Goal: Task Accomplishment & Management: Use online tool/utility

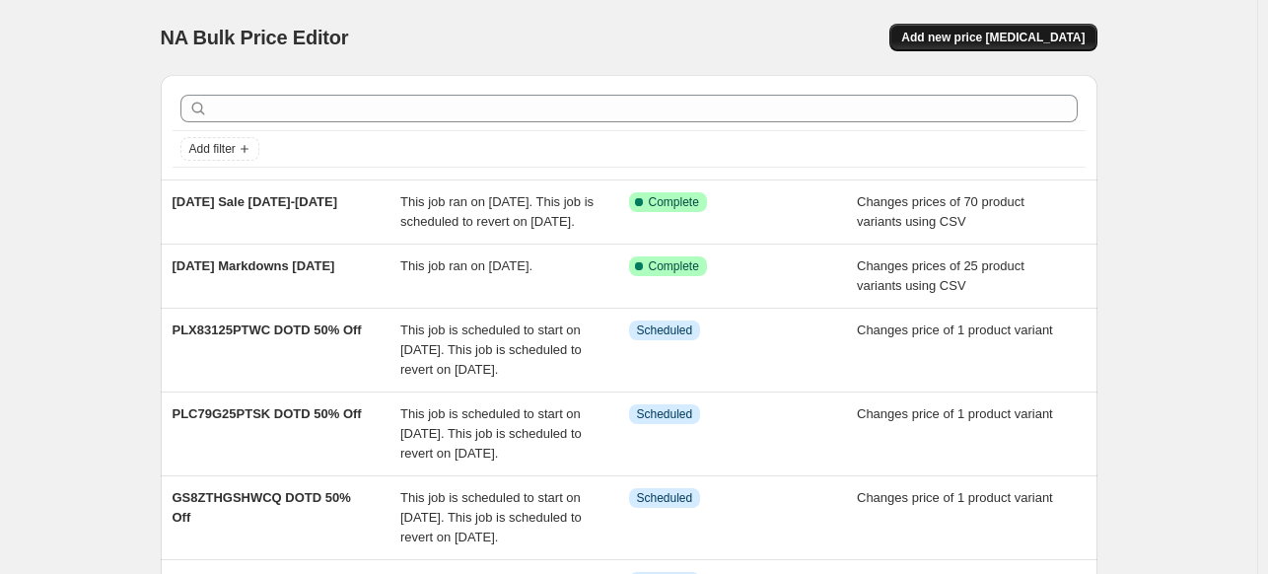
click at [1026, 41] on span "Add new price [MEDICAL_DATA]" at bounding box center [993, 38] width 183 height 16
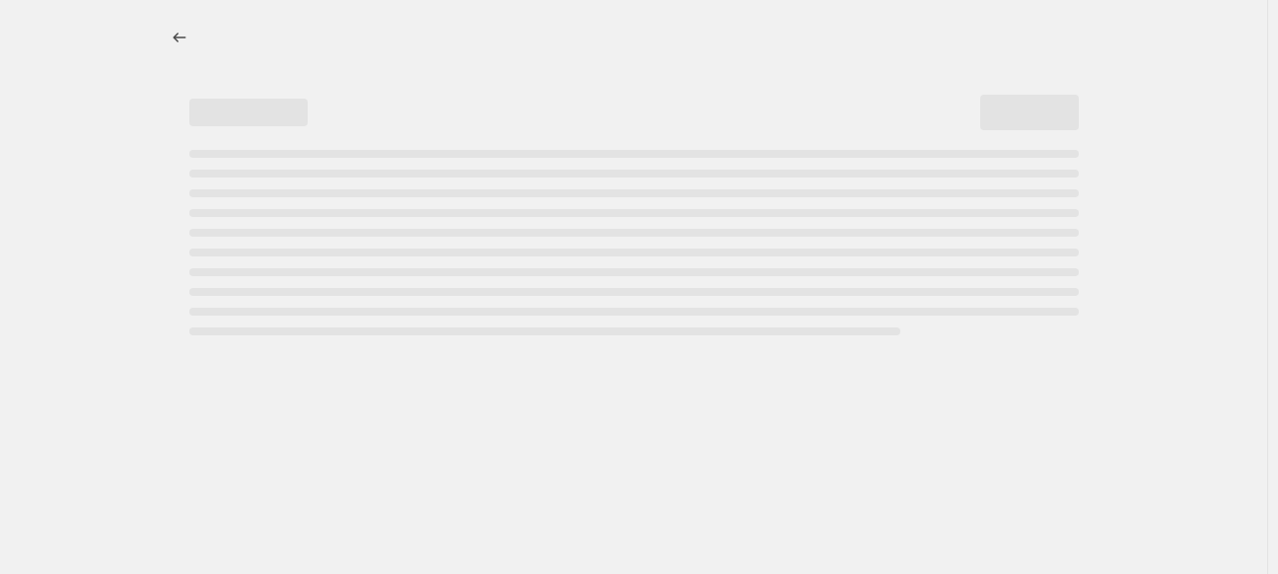
select select "percentage"
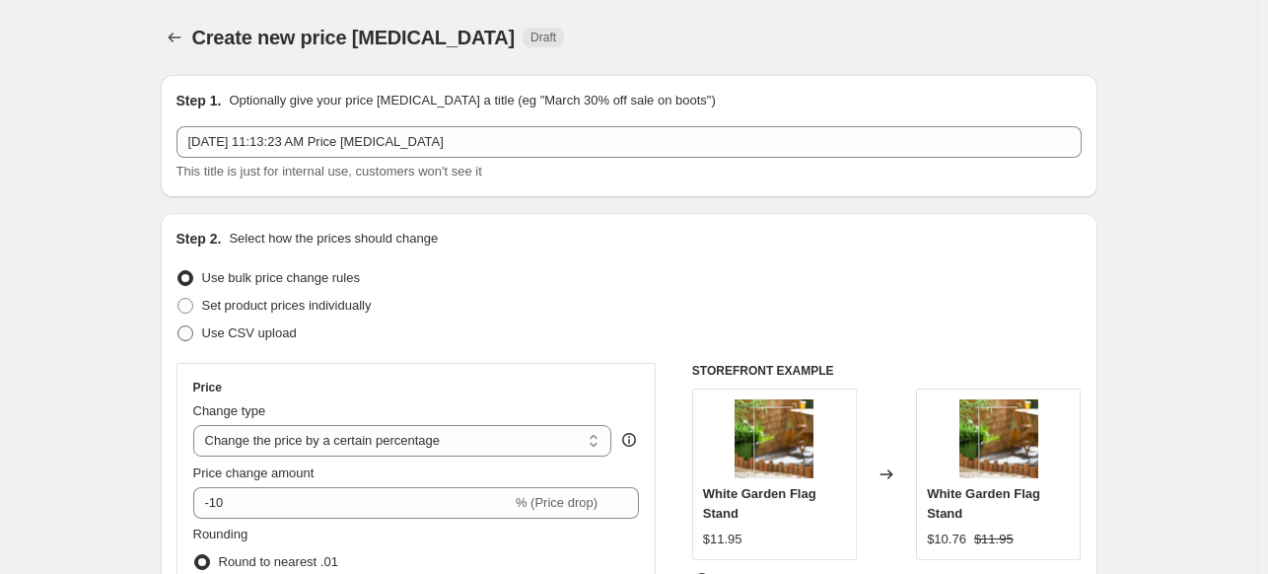
click at [189, 334] on span at bounding box center [186, 333] width 16 height 16
click at [179, 326] on input "Use CSV upload" at bounding box center [178, 325] width 1 height 1
radio input "true"
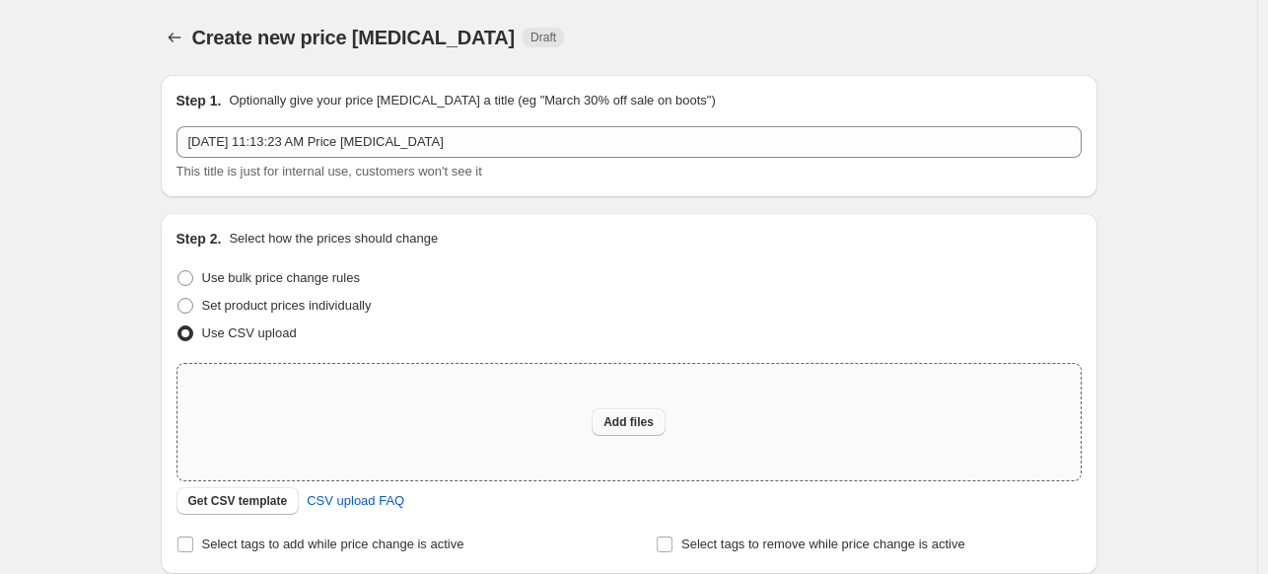
click at [634, 422] on span "Add files" at bounding box center [629, 422] width 50 height 16
type input "C:\fakepath\PH End of Fall Sale [DATE]-[DATE].csv"
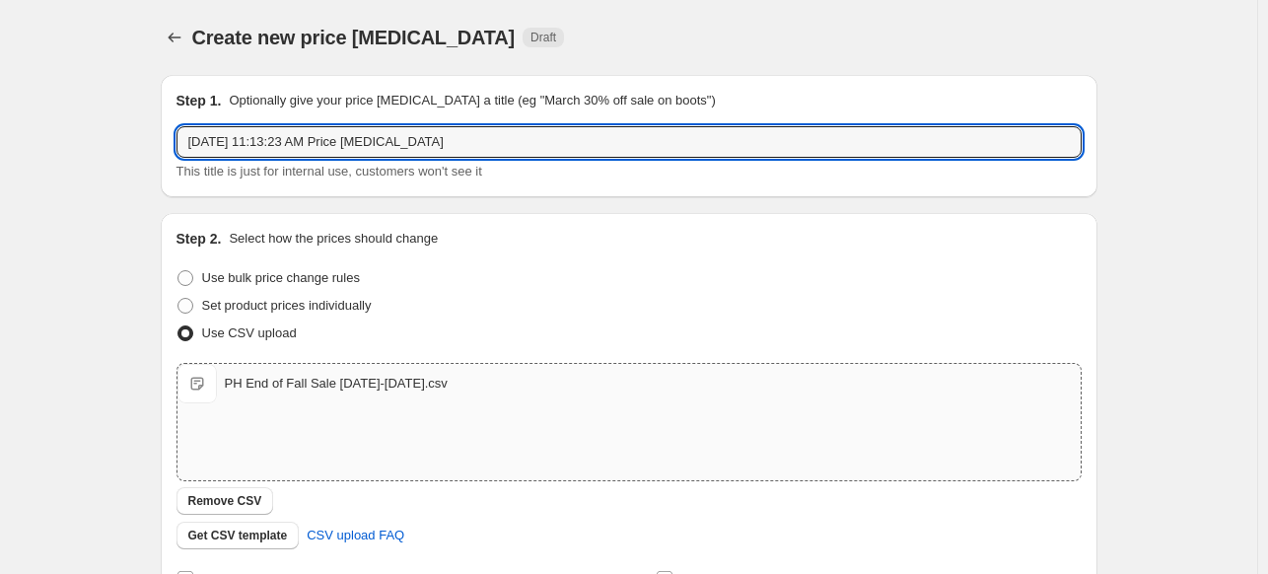
drag, startPoint x: 453, startPoint y: 138, endPoint x: 104, endPoint y: 145, distance: 349.2
click at [91, 145] on div "Create new price [MEDICAL_DATA]. This page is ready Create new price [MEDICAL_D…" at bounding box center [629, 457] width 1258 height 914
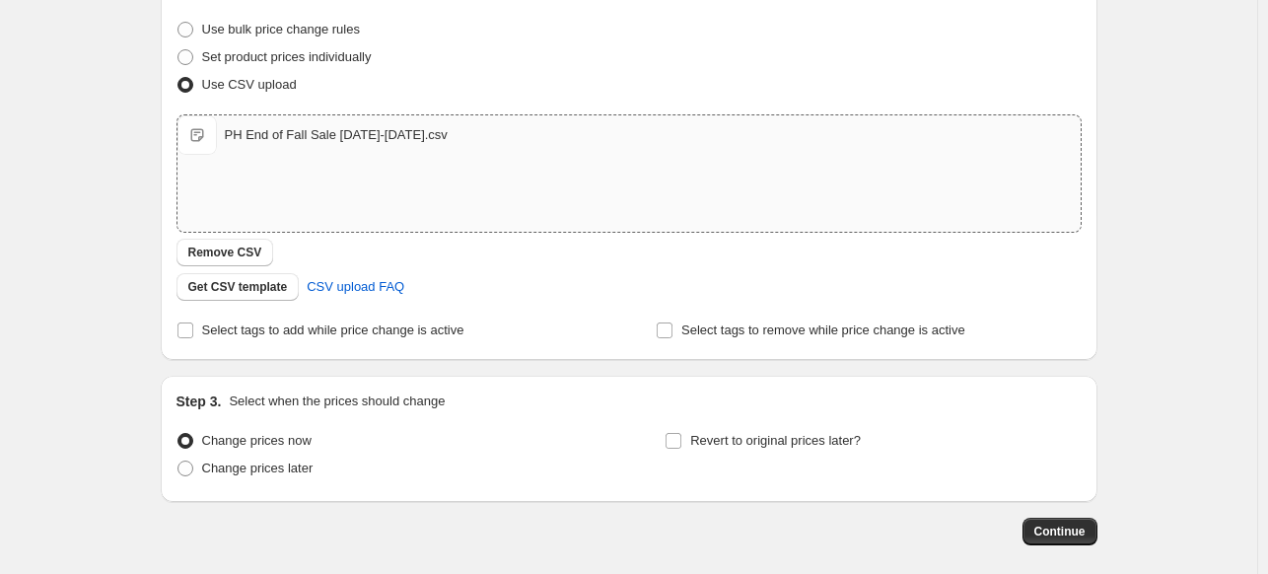
scroll to position [296, 0]
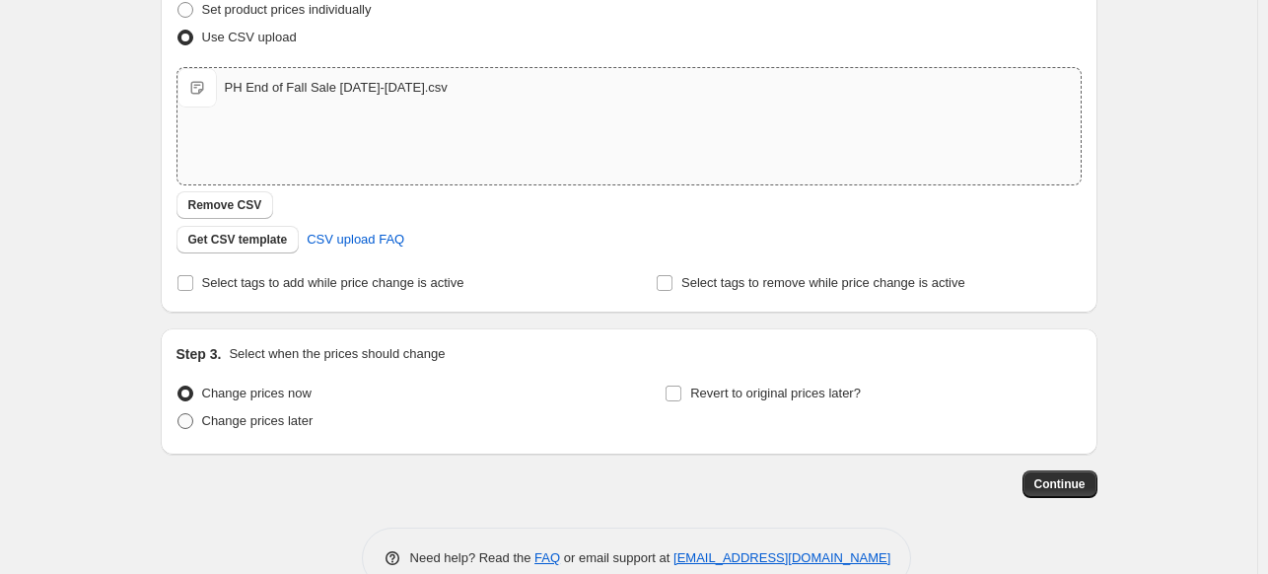
type input "PH End of Fall Sale [DATE]-[DATE]"
click at [192, 423] on span at bounding box center [186, 421] width 16 height 16
click at [179, 414] on input "Change prices later" at bounding box center [178, 413] width 1 height 1
radio input "true"
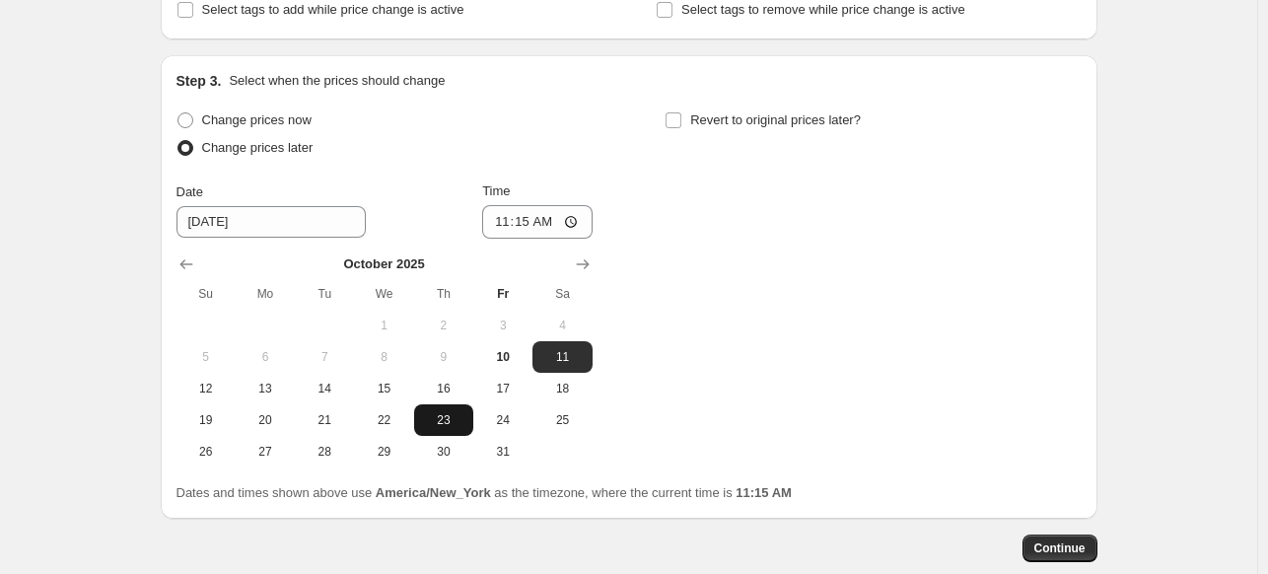
scroll to position [592, 0]
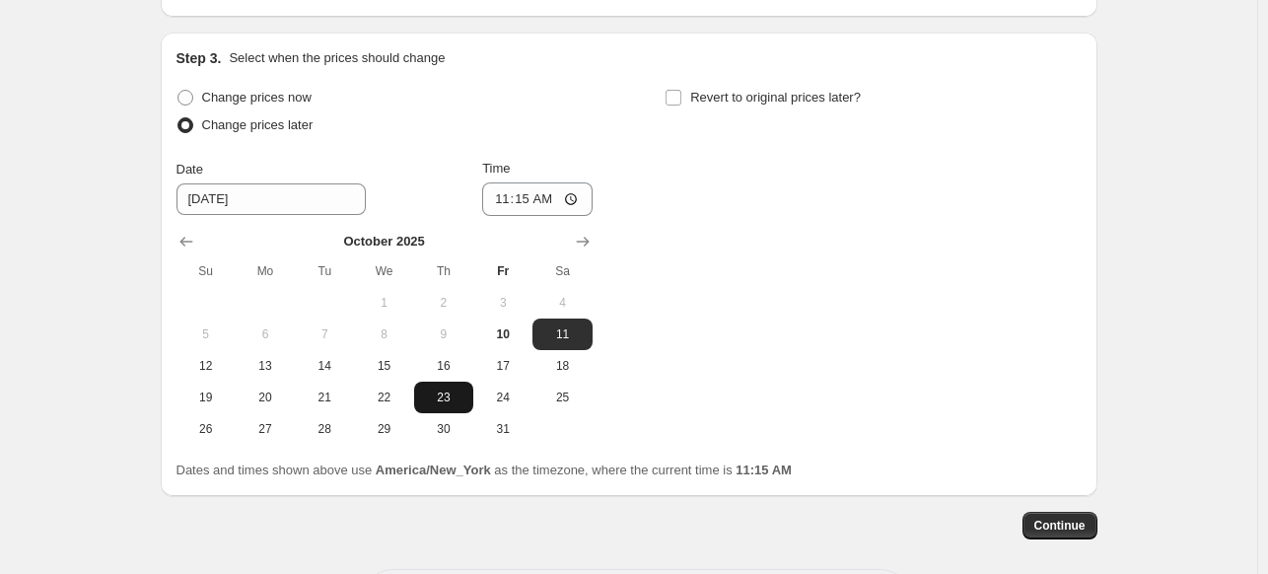
click at [457, 401] on span "23" at bounding box center [443, 398] width 43 height 16
type input "[DATE]"
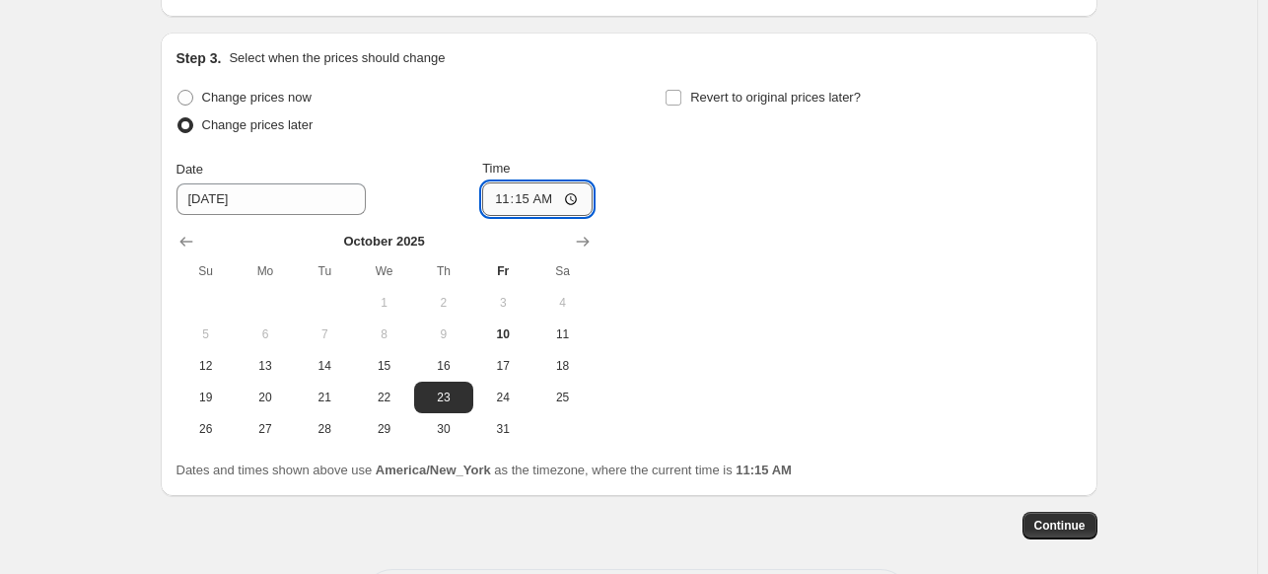
click at [572, 197] on input "11:15" at bounding box center [537, 199] width 110 height 34
type input "23:15"
click at [662, 179] on div "Change prices now Change prices later Date [DATE] Time 23:[DATE] Mo Tu We Th Fr…" at bounding box center [629, 264] width 905 height 361
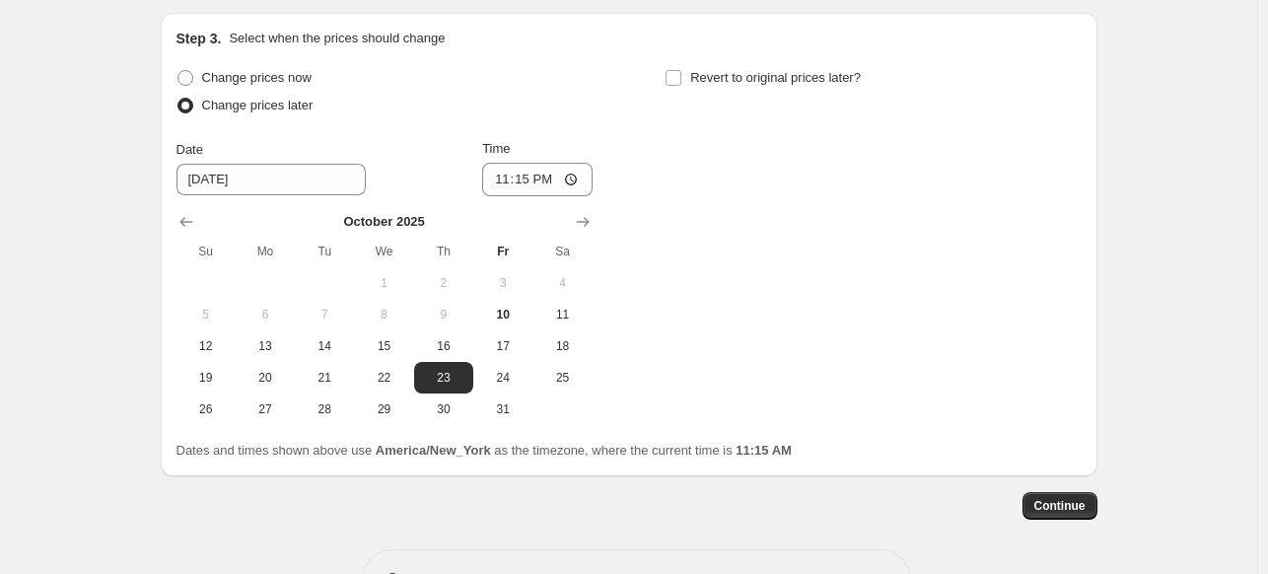
scroll to position [578, 0]
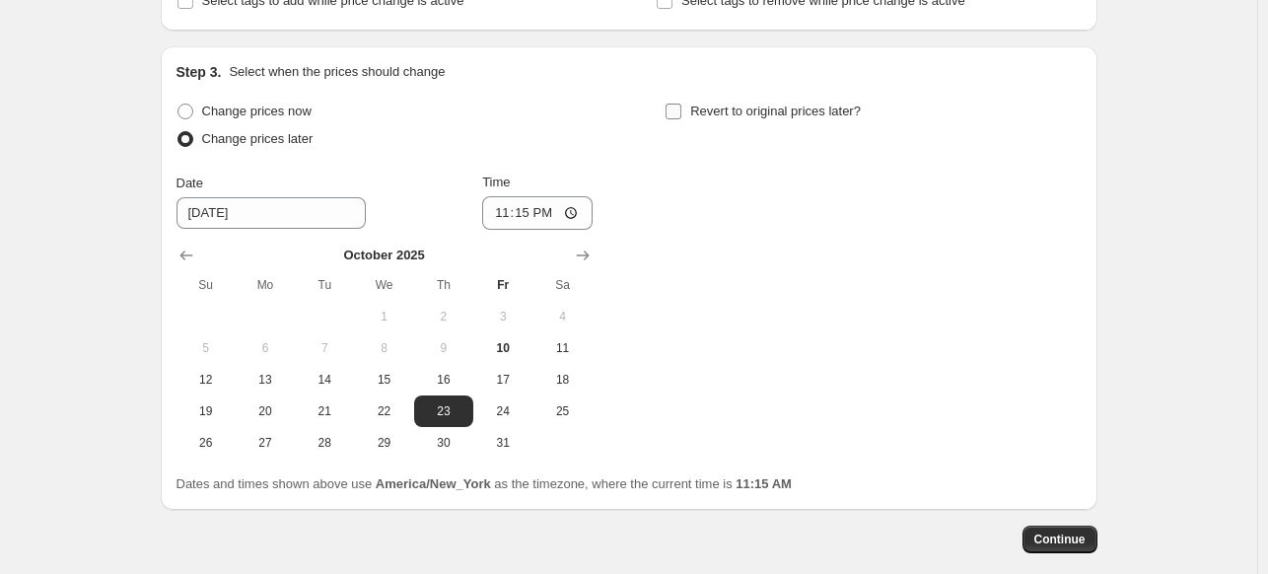
click at [680, 106] on input "Revert to original prices later?" at bounding box center [674, 112] width 16 height 16
checkbox input "true"
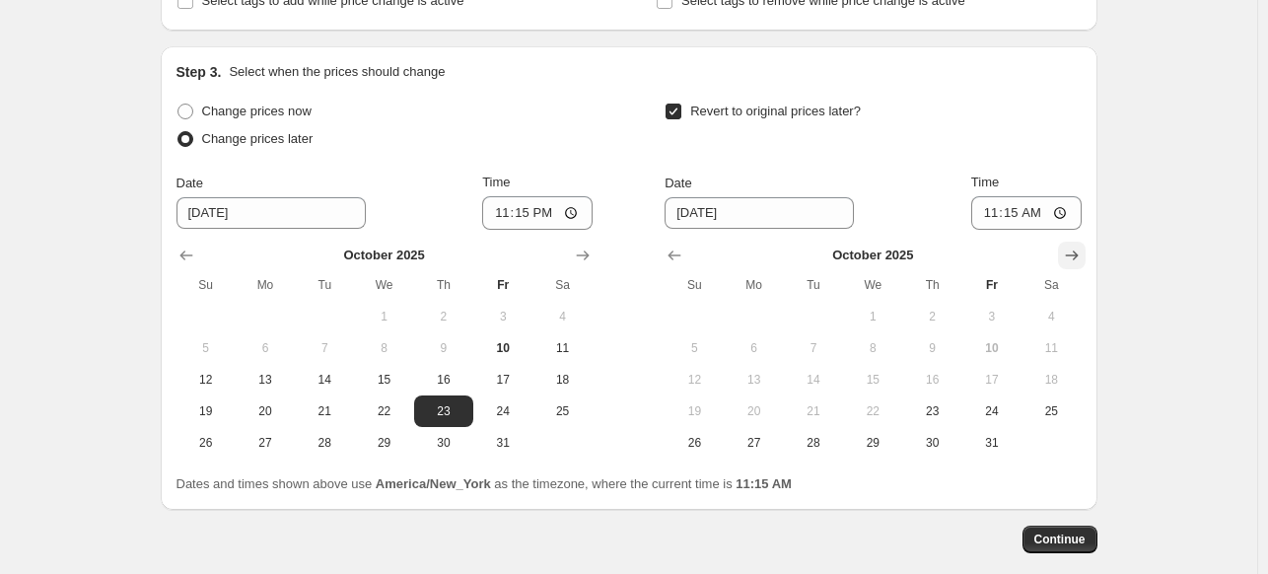
click at [1074, 256] on icon "Show next month, November 2025" at bounding box center [1072, 256] width 20 height 20
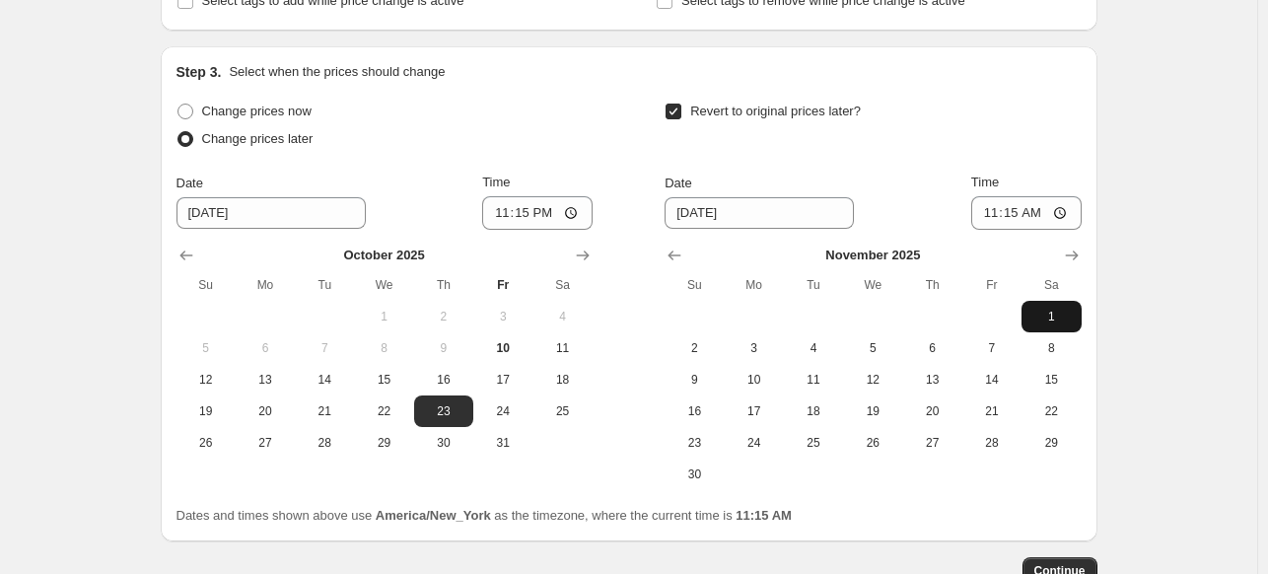
click at [1049, 318] on span "1" at bounding box center [1051, 317] width 43 height 16
type input "[DATE]"
click at [1066, 208] on input "11:15" at bounding box center [1027, 213] width 110 height 34
type input "04:15"
click at [1010, 136] on div "Revert to original prices later?" at bounding box center [873, 127] width 416 height 59
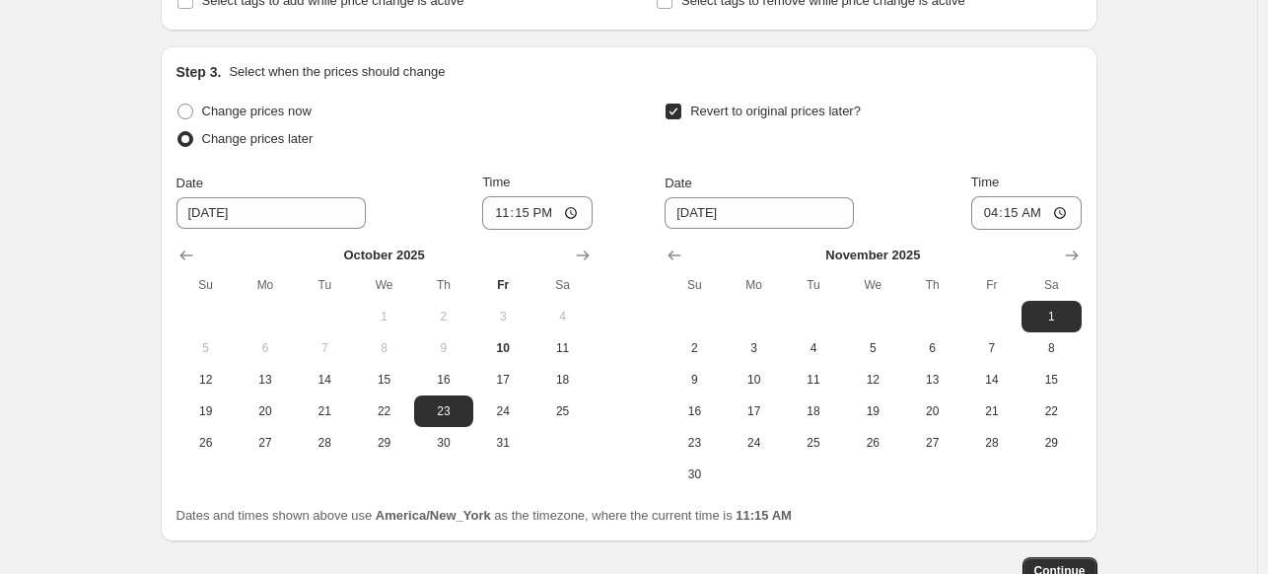
scroll to position [677, 0]
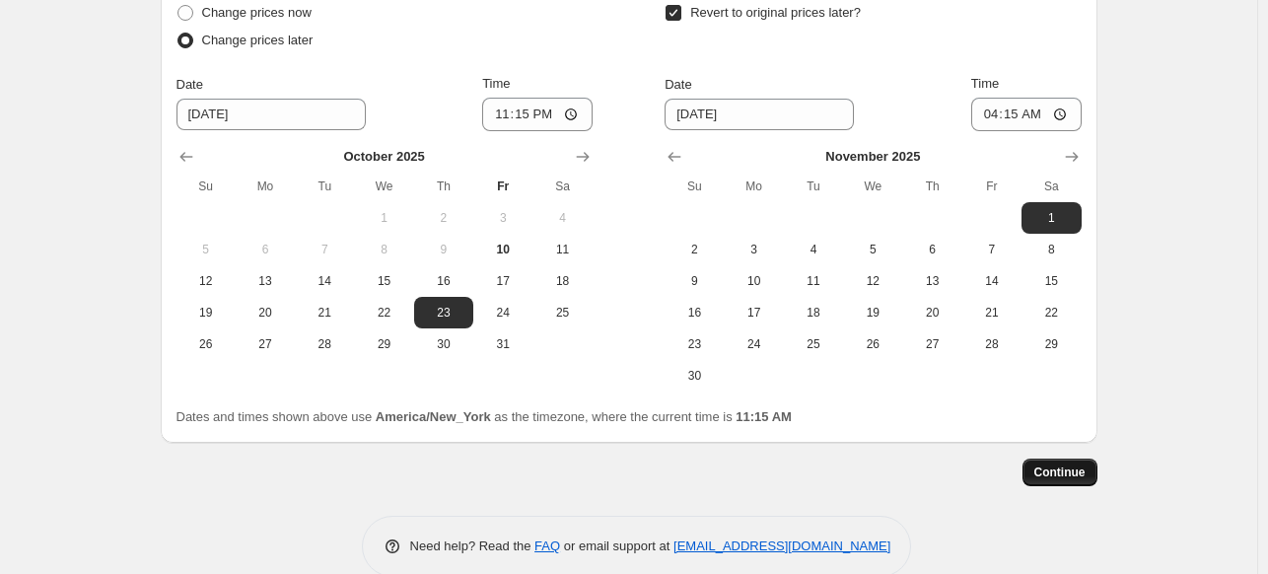
click at [1063, 474] on span "Continue" at bounding box center [1060, 473] width 51 height 16
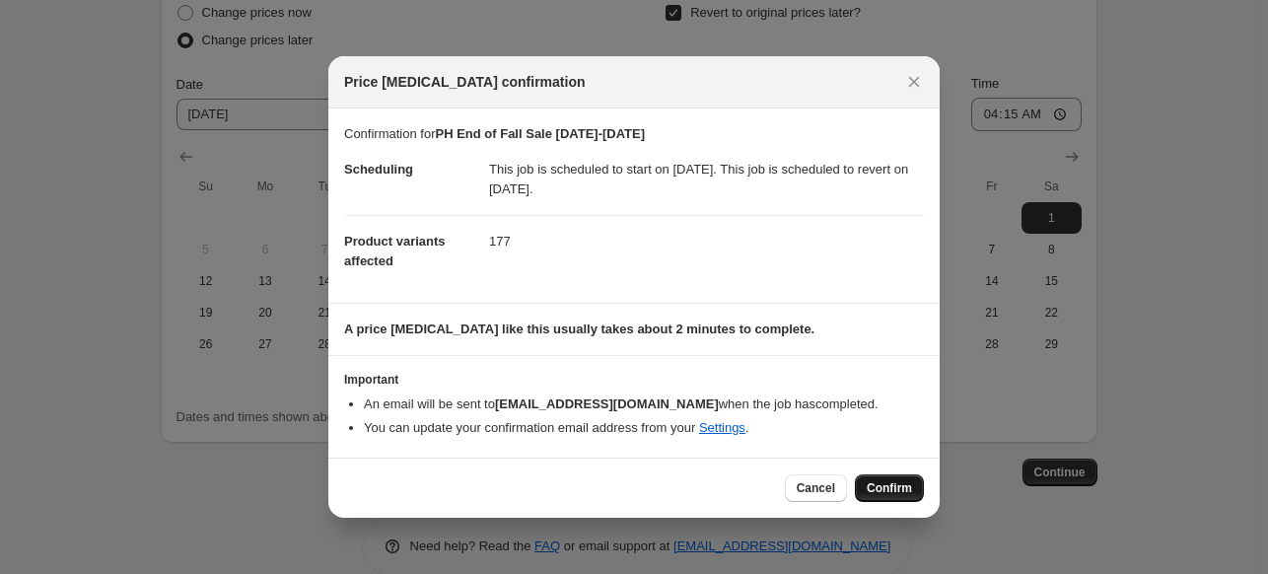
click at [888, 484] on span "Confirm" at bounding box center [889, 488] width 45 height 16
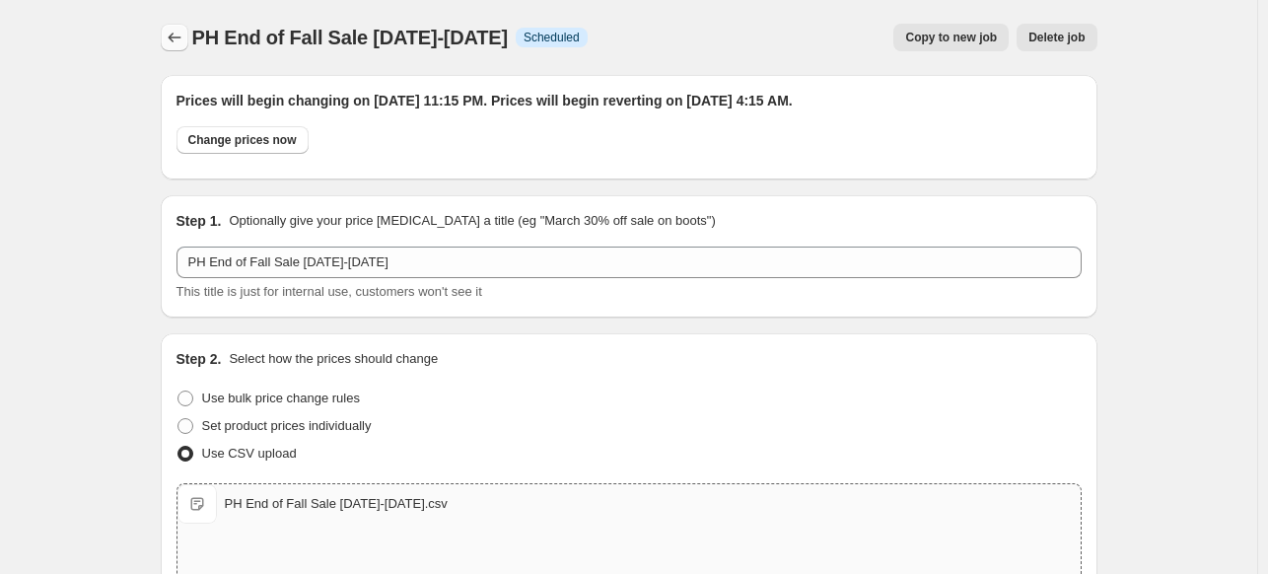
click at [177, 39] on icon "Price change jobs" at bounding box center [175, 38] width 20 height 20
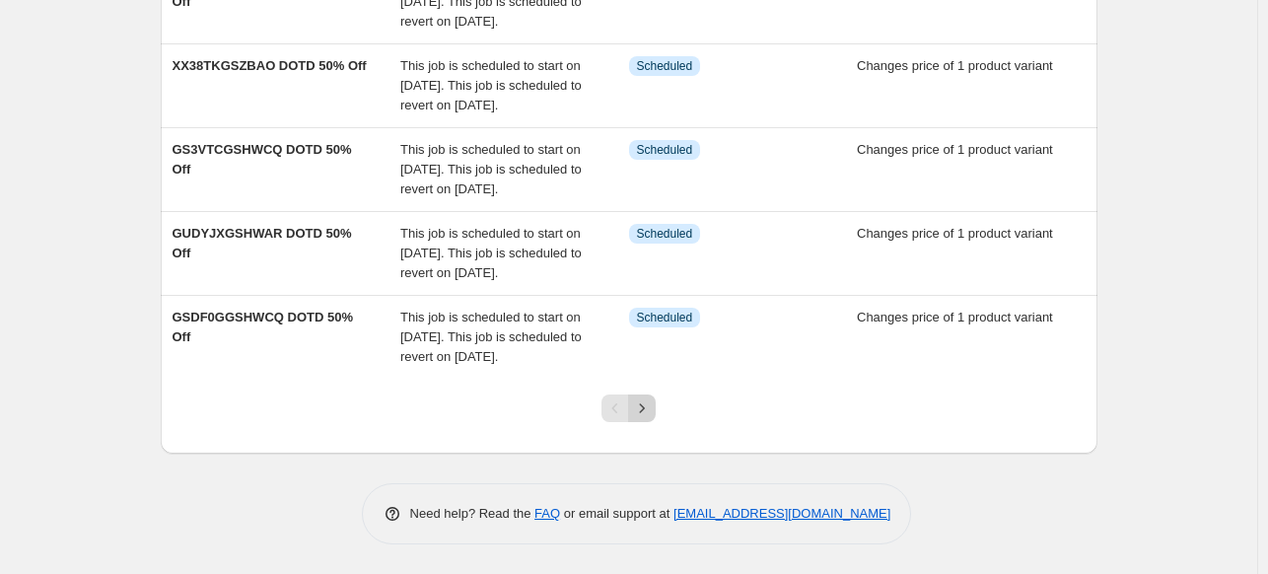
scroll to position [773, 0]
click at [646, 399] on icon "Next" at bounding box center [642, 408] width 20 height 20
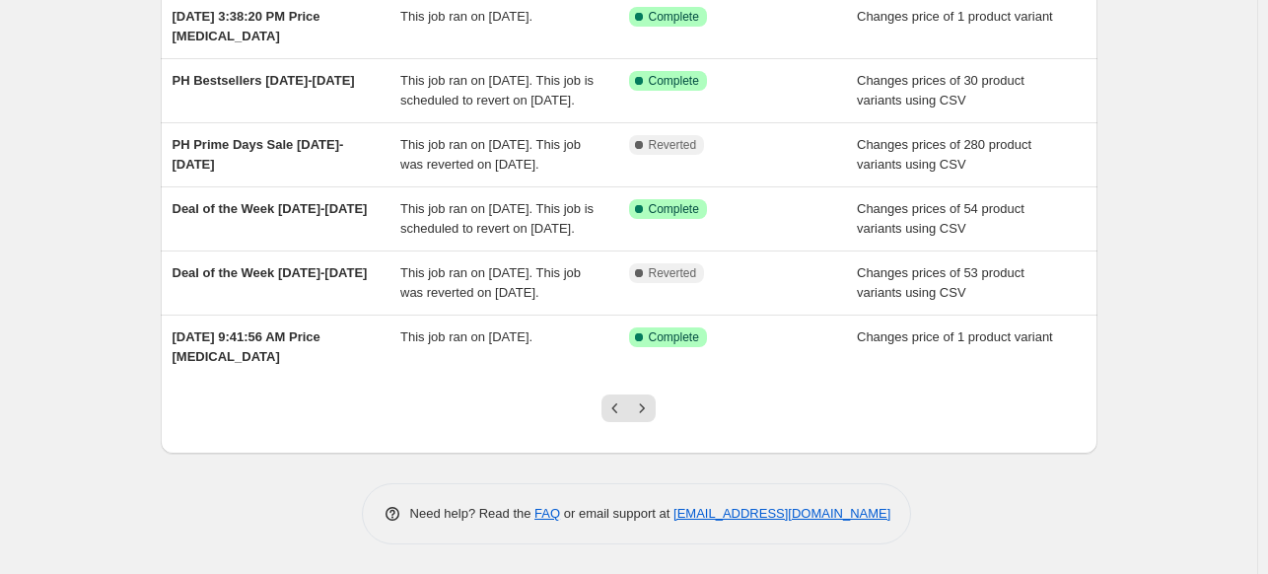
scroll to position [493, 0]
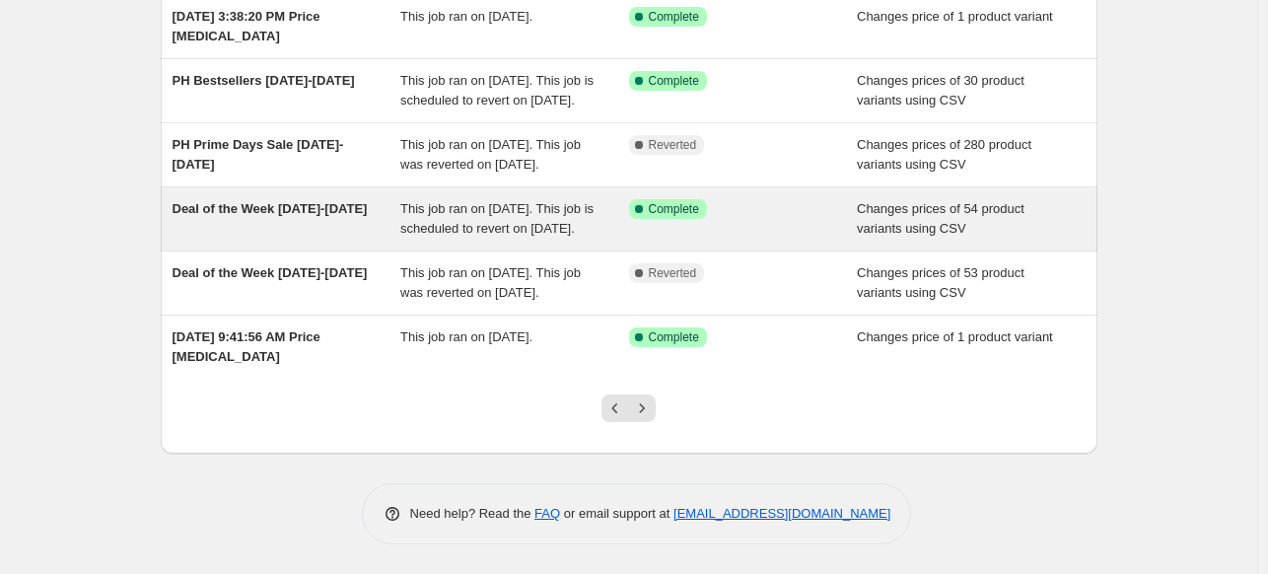
click at [454, 236] on span "This job ran on [DATE]. This job is scheduled to revert on [DATE]." at bounding box center [496, 218] width 193 height 35
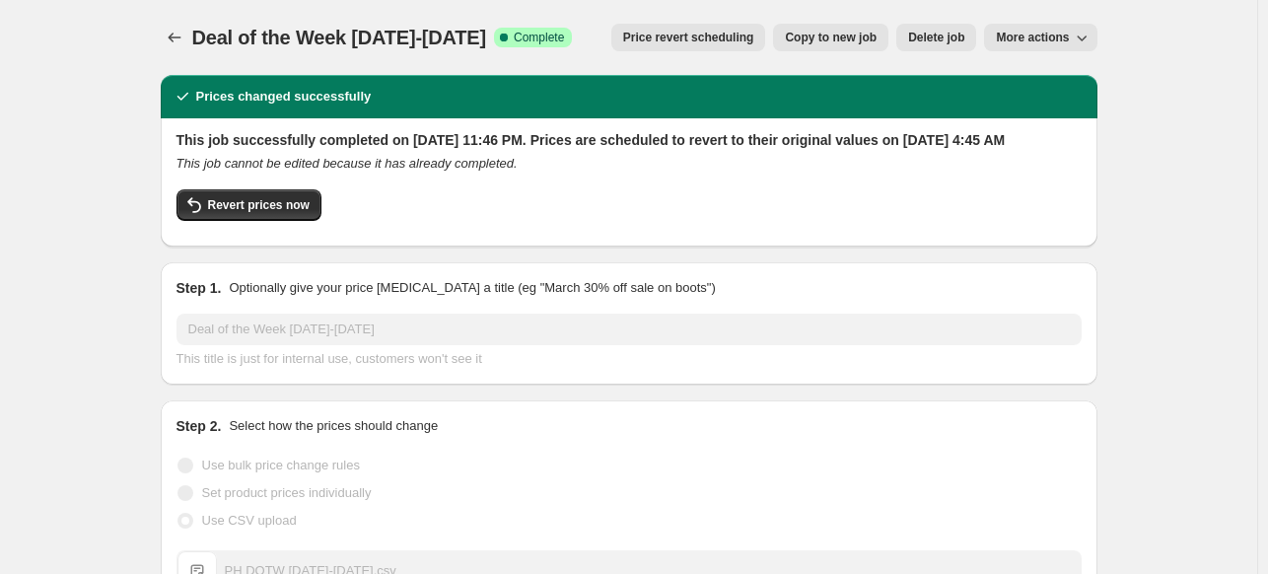
click at [846, 41] on span "Copy to new job" at bounding box center [831, 38] width 92 height 16
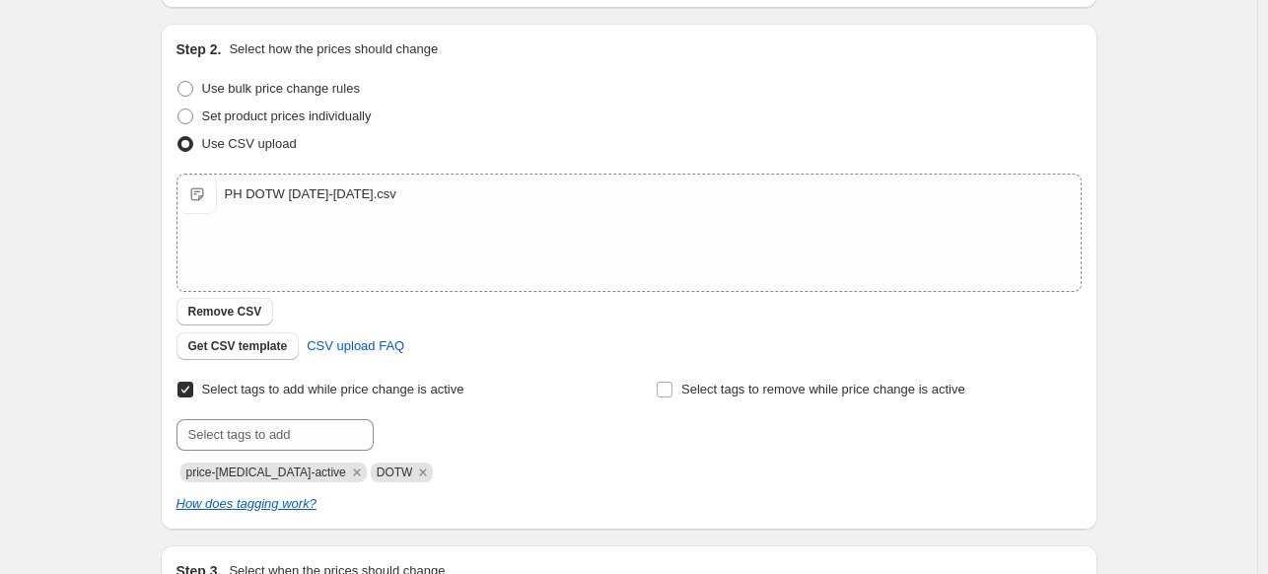
scroll to position [197, 0]
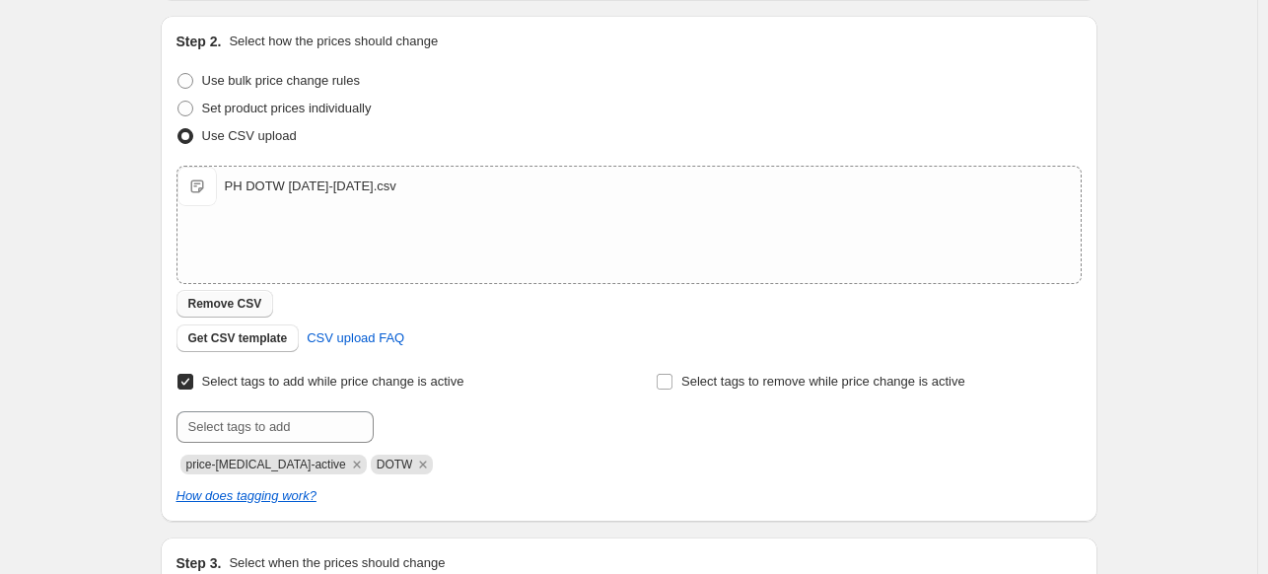
click at [231, 304] on span "Remove CSV" at bounding box center [225, 304] width 74 height 16
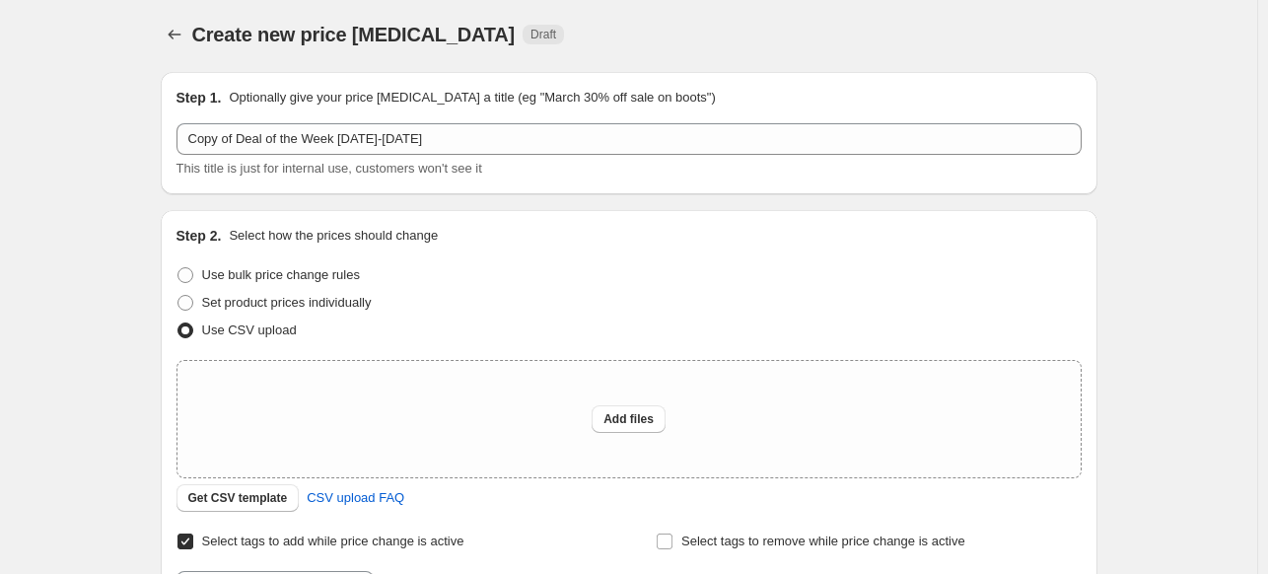
scroll to position [0, 0]
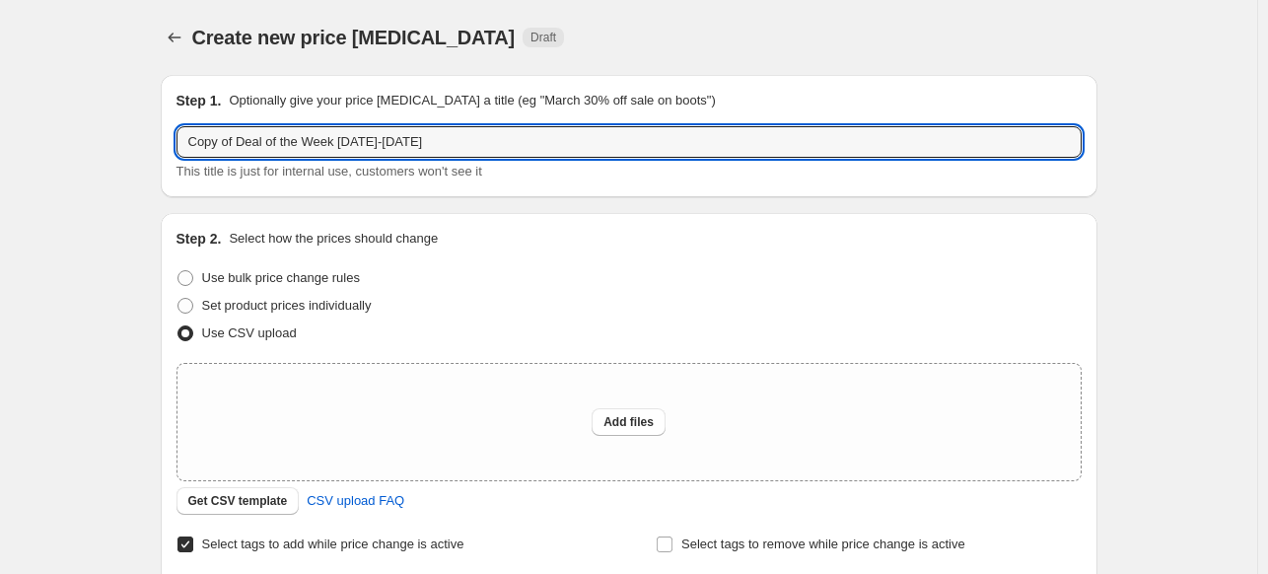
drag, startPoint x: 241, startPoint y: 141, endPoint x: 50, endPoint y: 134, distance: 190.5
click at [50, 134] on div "Create new price [MEDICAL_DATA]. This page is ready Create new price [MEDICAL_D…" at bounding box center [629, 495] width 1258 height 990
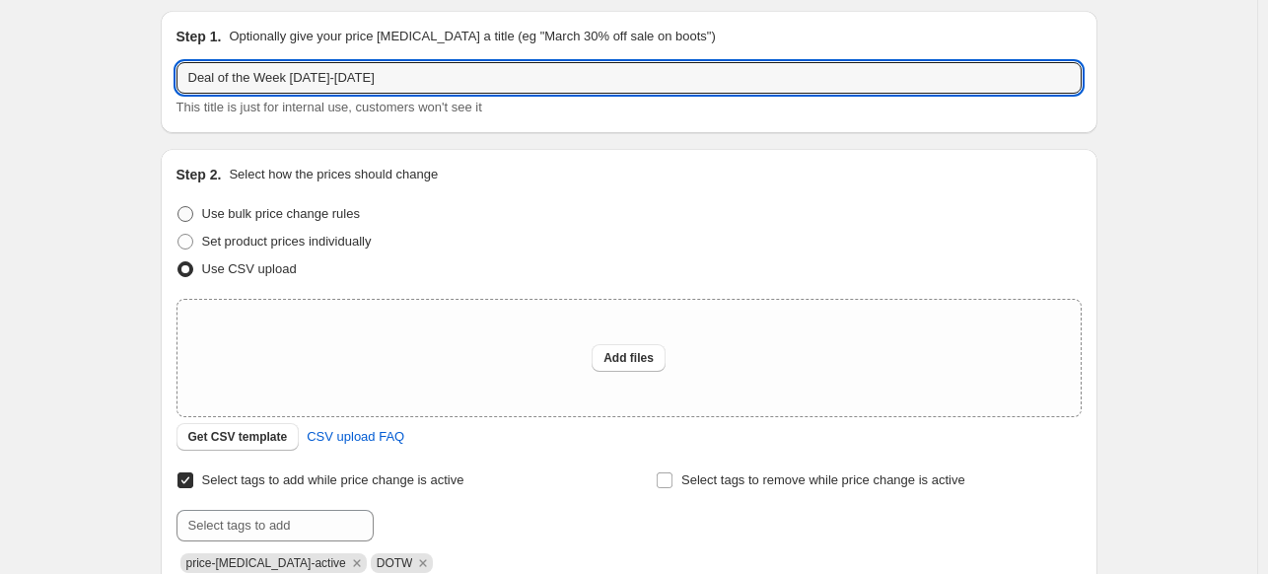
scroll to position [197, 0]
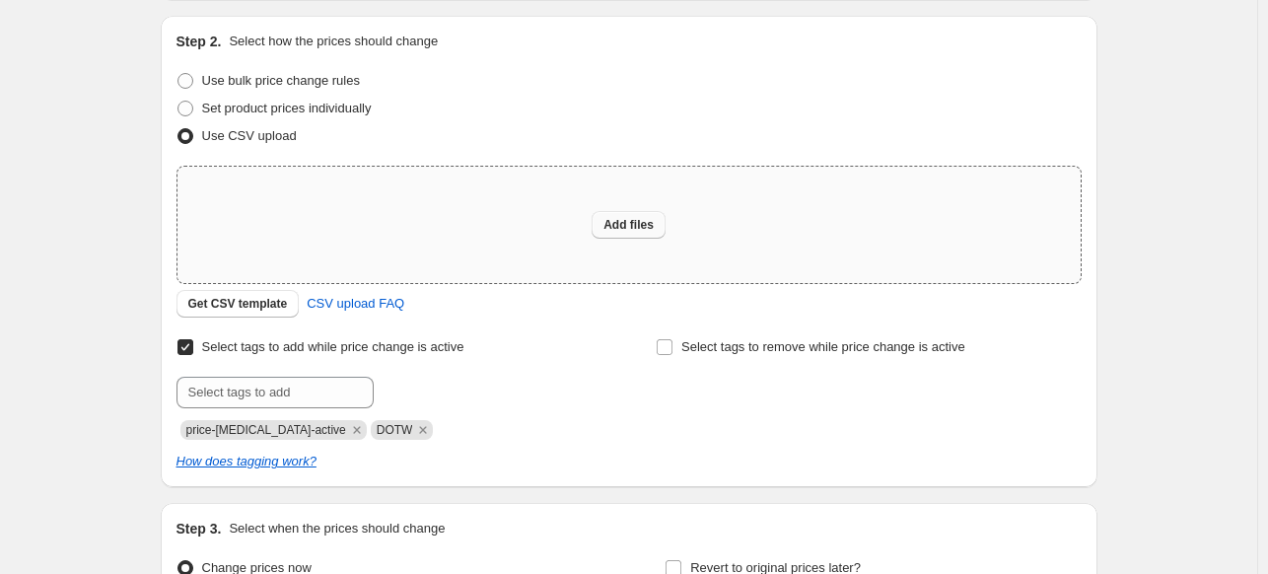
type input "Deal of the Week [DATE]-[DATE]"
click at [631, 231] on span "Add files" at bounding box center [629, 225] width 50 height 16
type input "C:\fakepath\PH DOTW [DATE]-[DATE].csv"
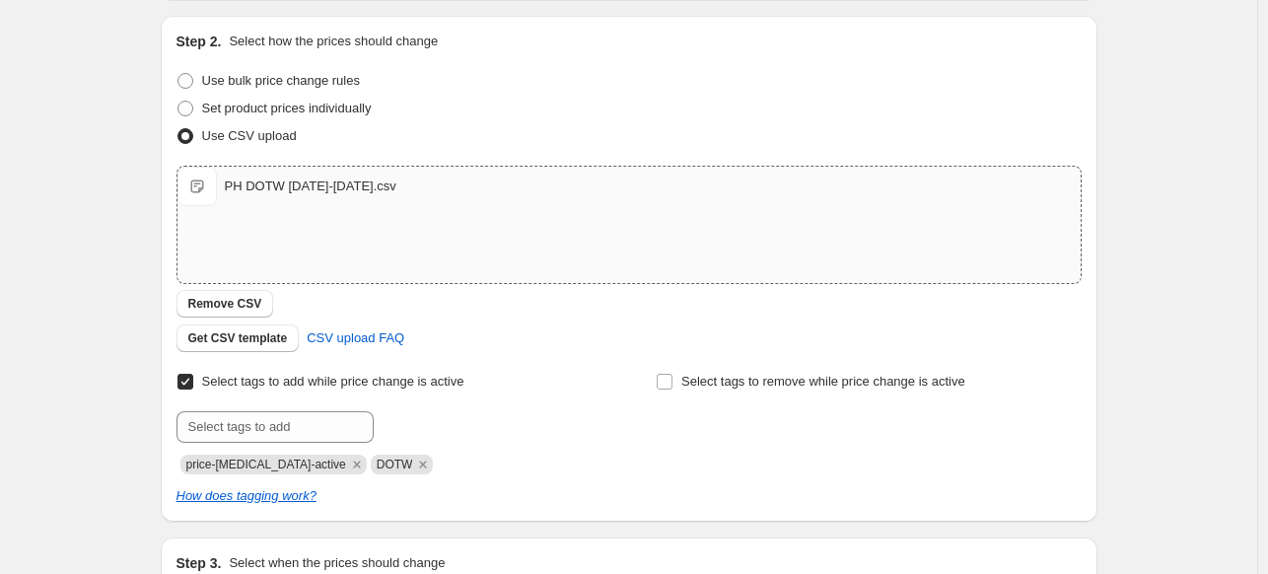
scroll to position [0, 0]
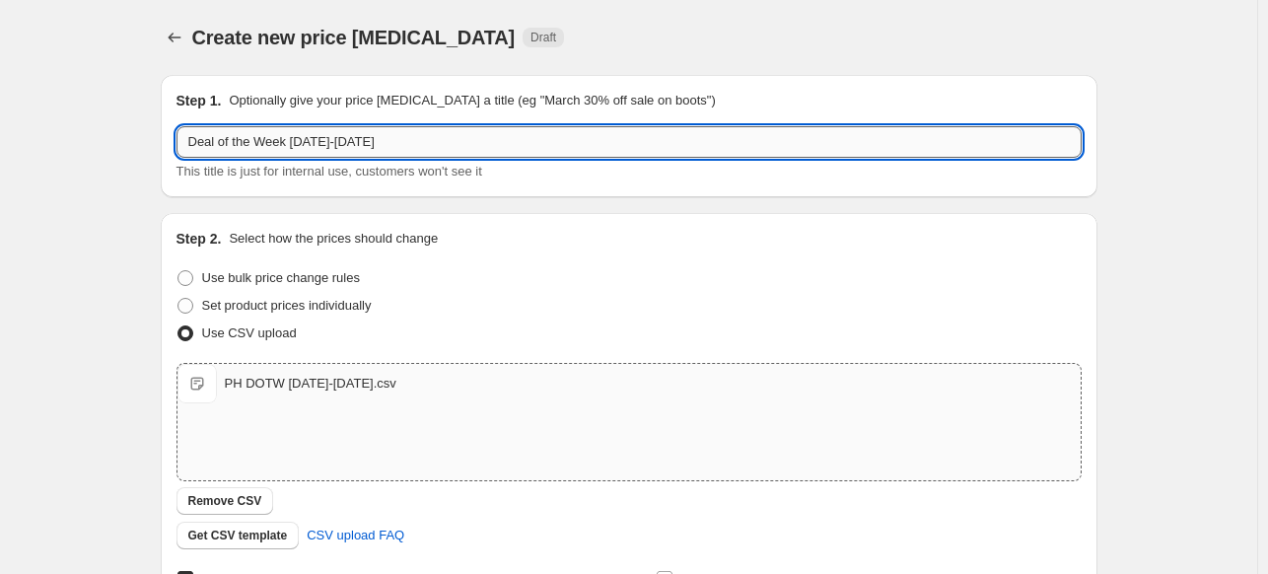
click at [325, 143] on input "Deal of the Week [DATE]-[DATE]" at bounding box center [629, 142] width 905 height 32
click at [322, 143] on input "Deal of the Week [DATE]-[DATE]" at bounding box center [629, 142] width 905 height 32
click at [375, 142] on input "Deal of the Week 10.24.25-10.16.25" at bounding box center [629, 142] width 905 height 32
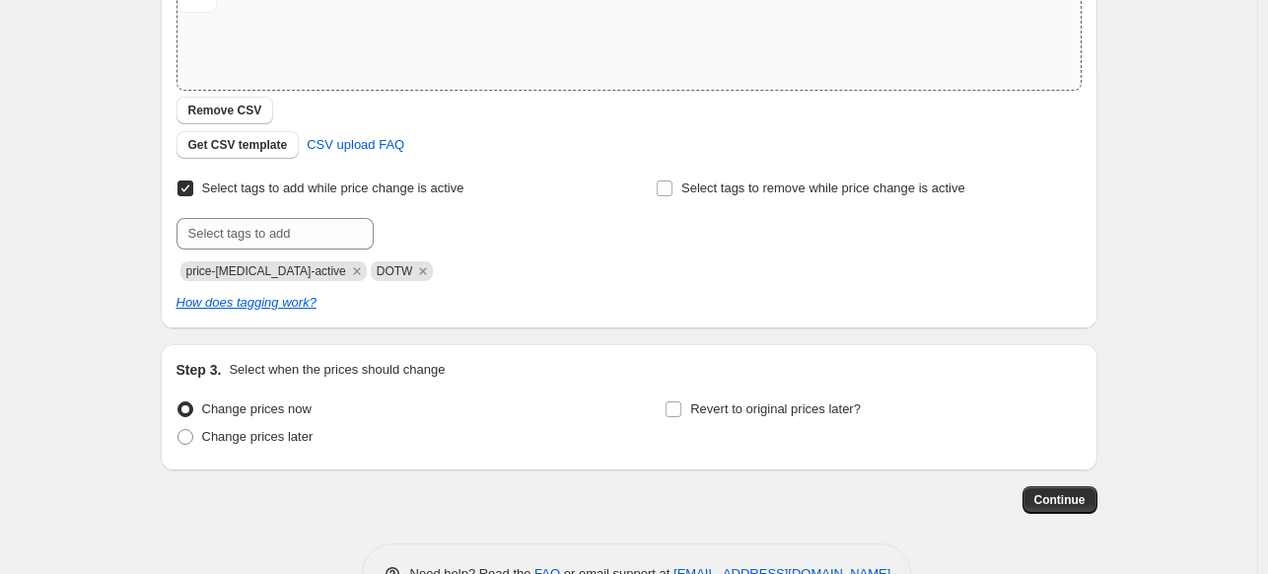
scroll to position [395, 0]
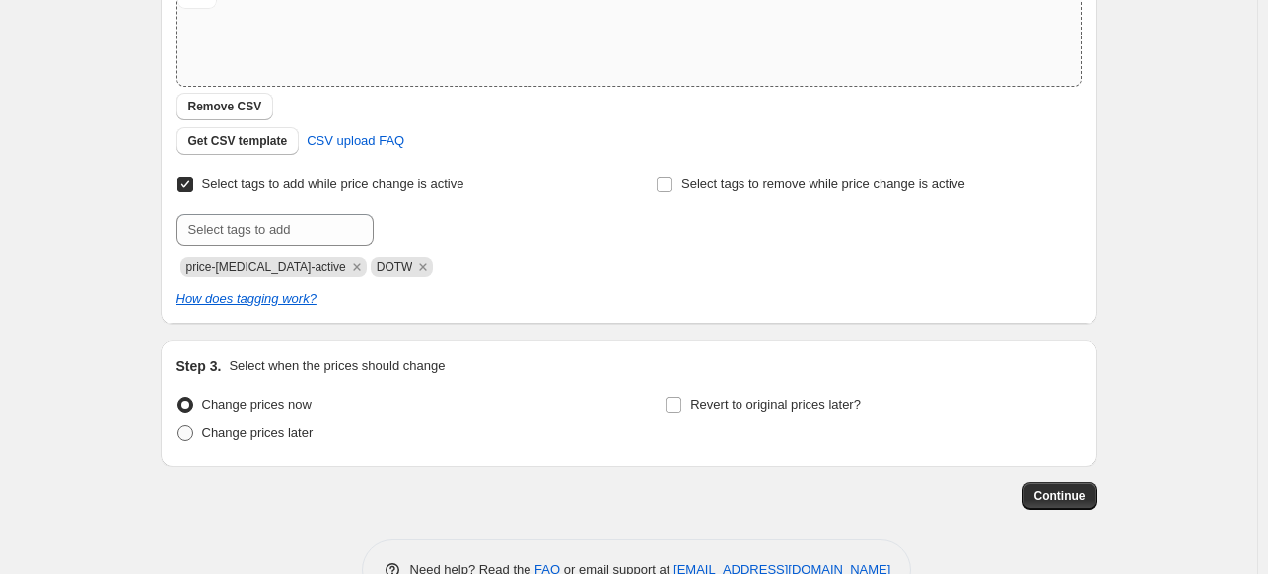
type input "Deal of the Week [DATE]-[DATE]"
click at [190, 434] on span at bounding box center [186, 433] width 16 height 16
click at [179, 426] on input "Change prices later" at bounding box center [178, 425] width 1 height 1
radio input "true"
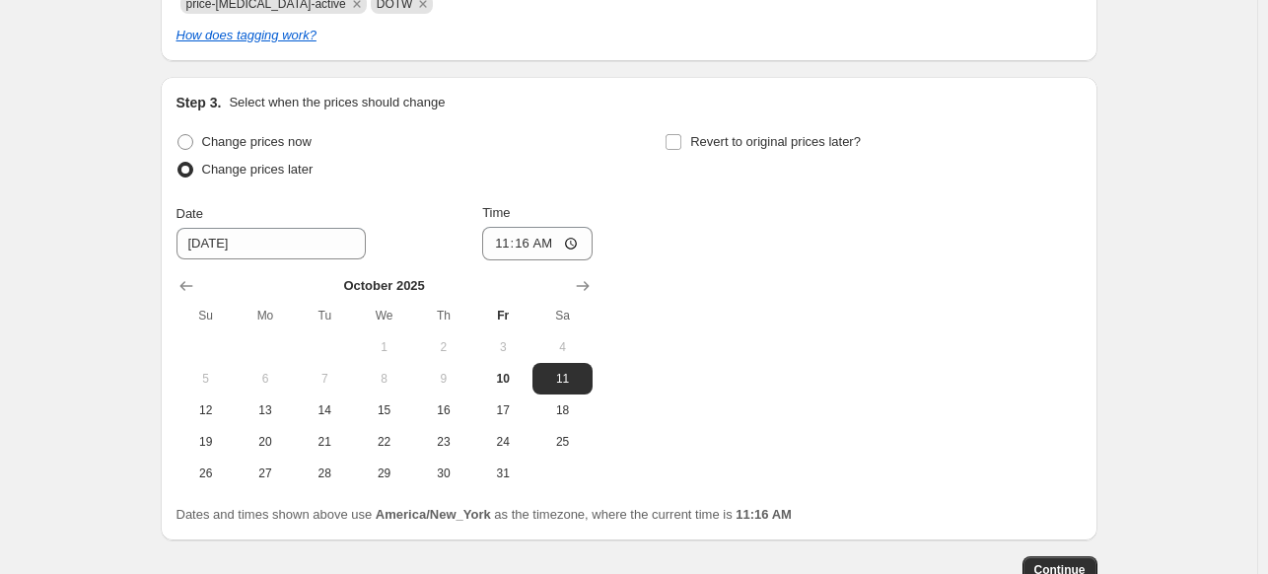
scroll to position [690, 0]
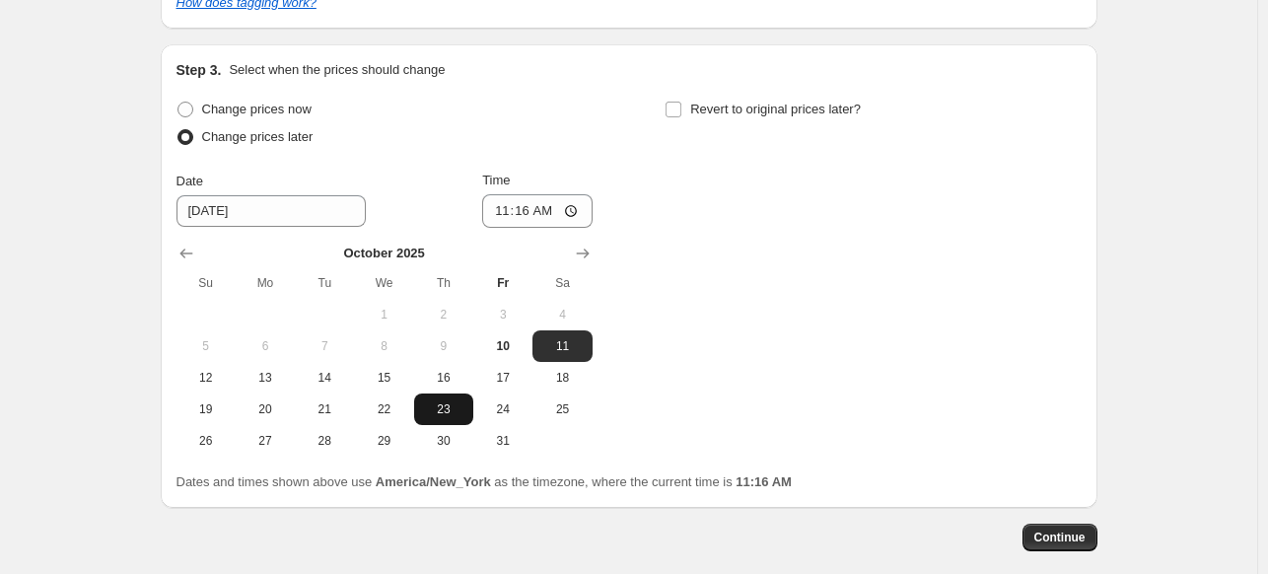
click at [457, 411] on span "23" at bounding box center [443, 409] width 43 height 16
type input "[DATE]"
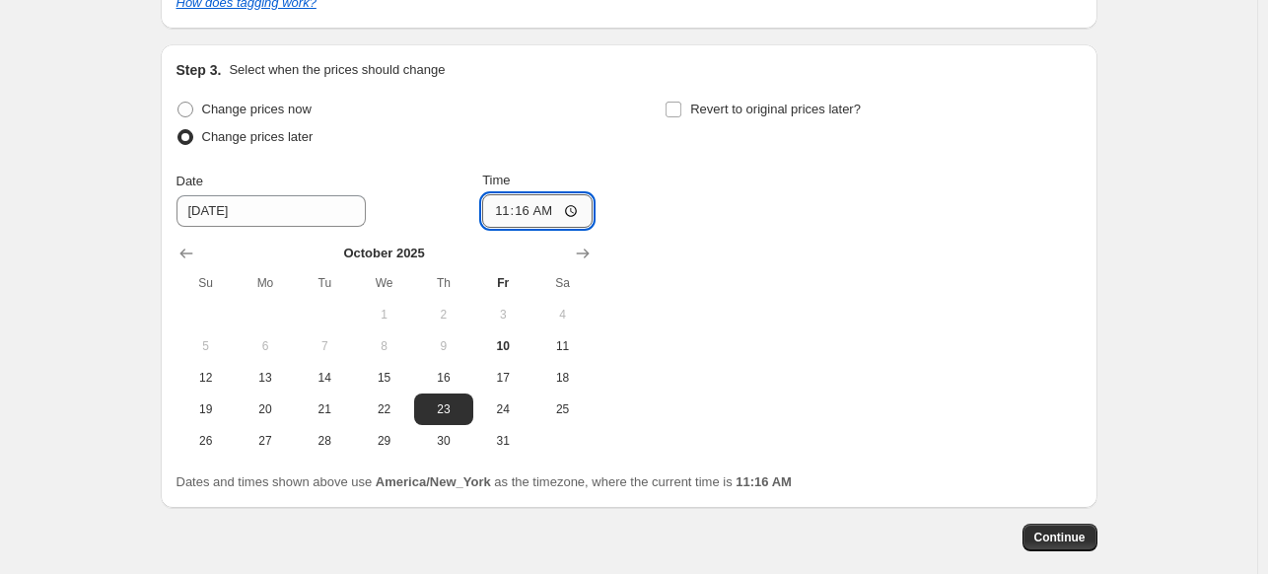
click at [576, 211] on input "11:16" at bounding box center [537, 211] width 110 height 34
type input "23:16"
click at [684, 160] on div "Change prices now Change prices later Date [DATE] Time 23:[DATE] Mo Tu We Th Fr…" at bounding box center [629, 276] width 905 height 361
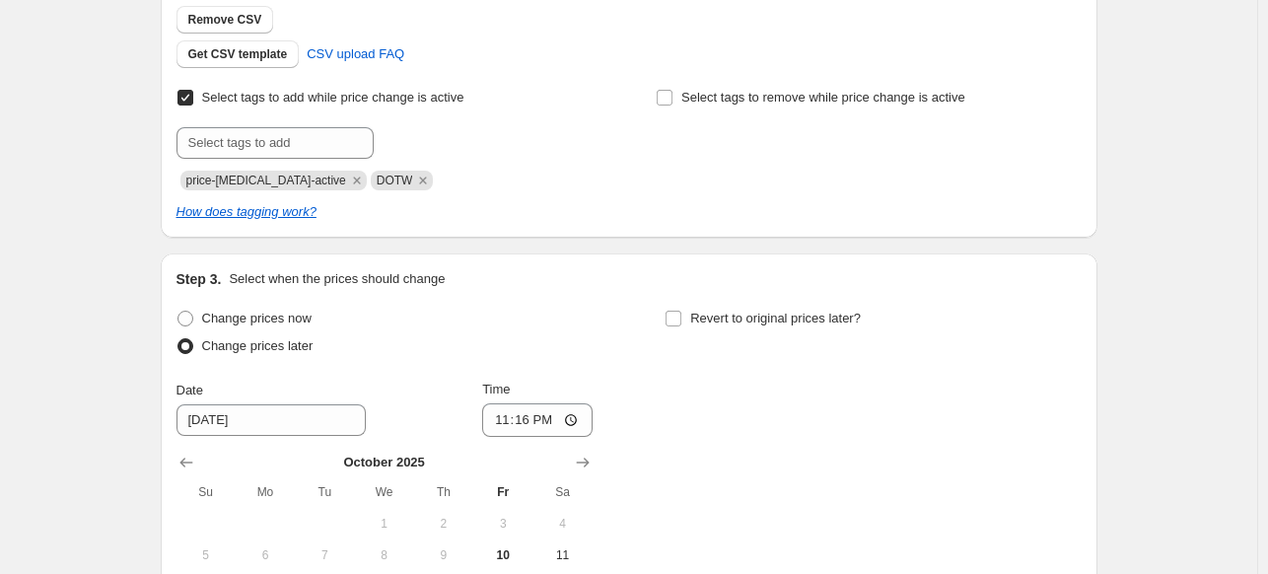
scroll to position [493, 0]
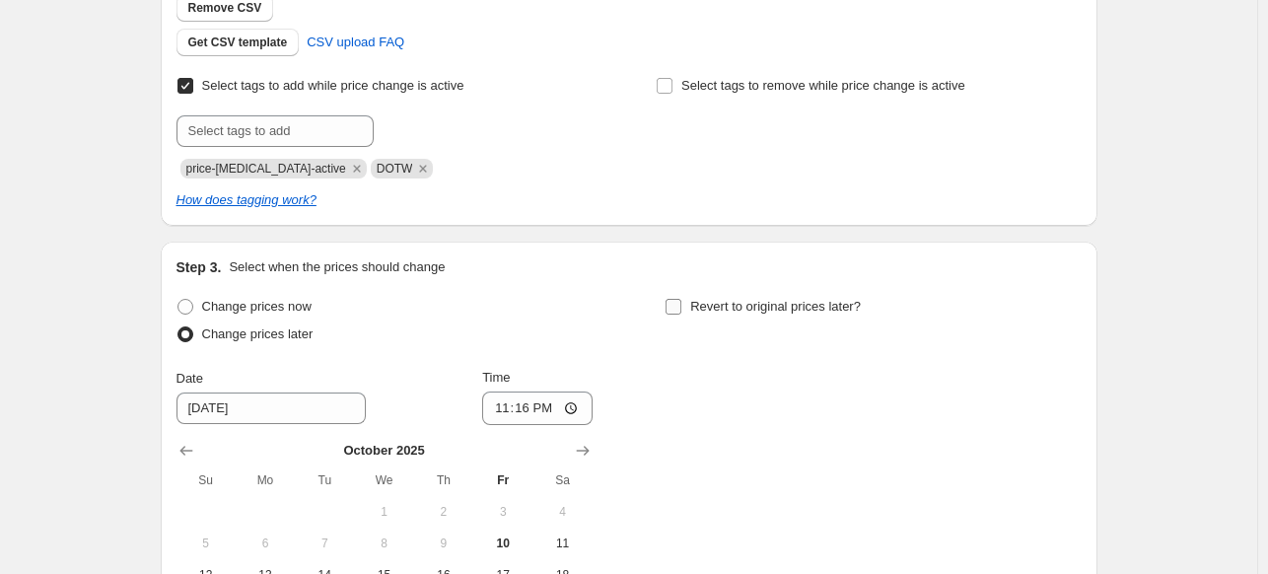
click at [679, 303] on input "Revert to original prices later?" at bounding box center [674, 307] width 16 height 16
checkbox input "true"
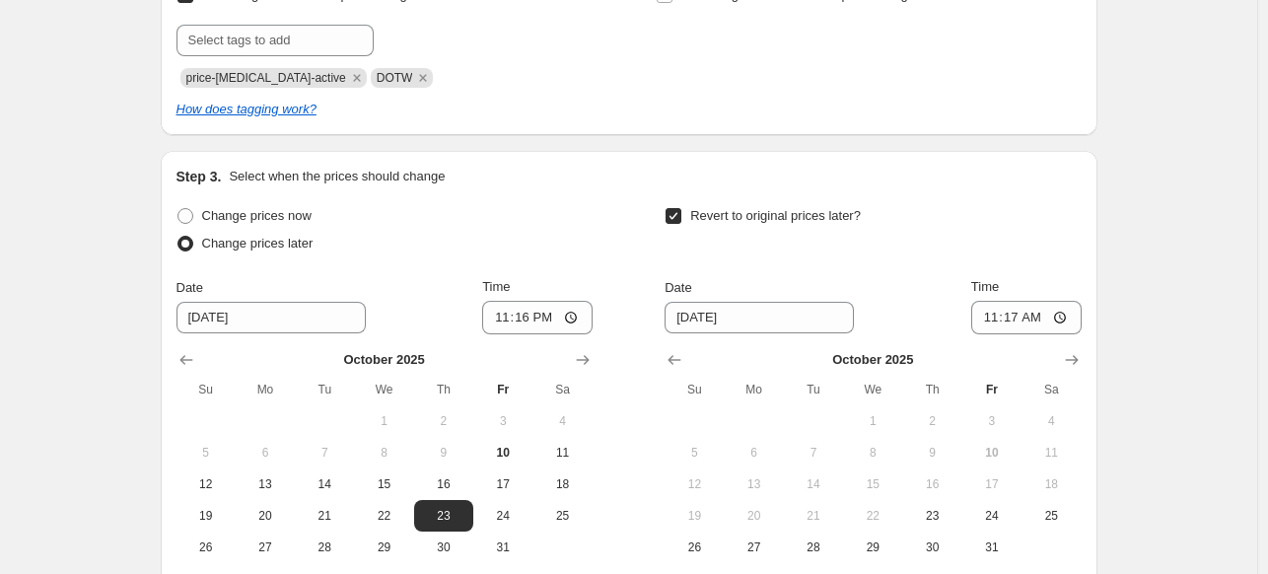
scroll to position [690, 0]
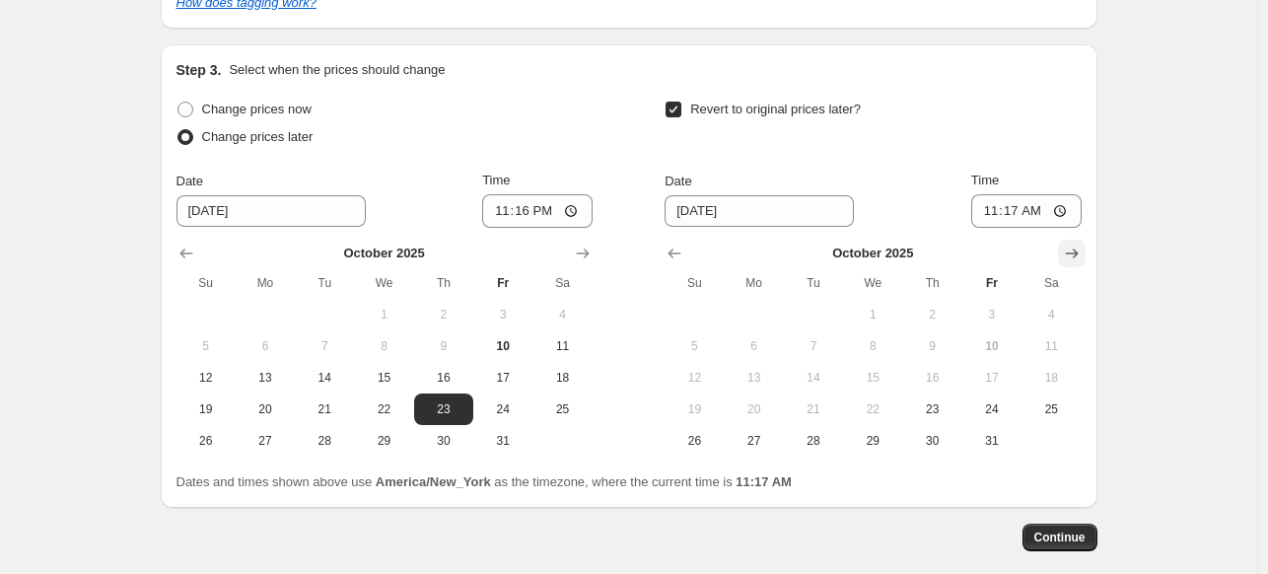
click at [1082, 249] on icon "Show next month, November 2025" at bounding box center [1072, 254] width 20 height 20
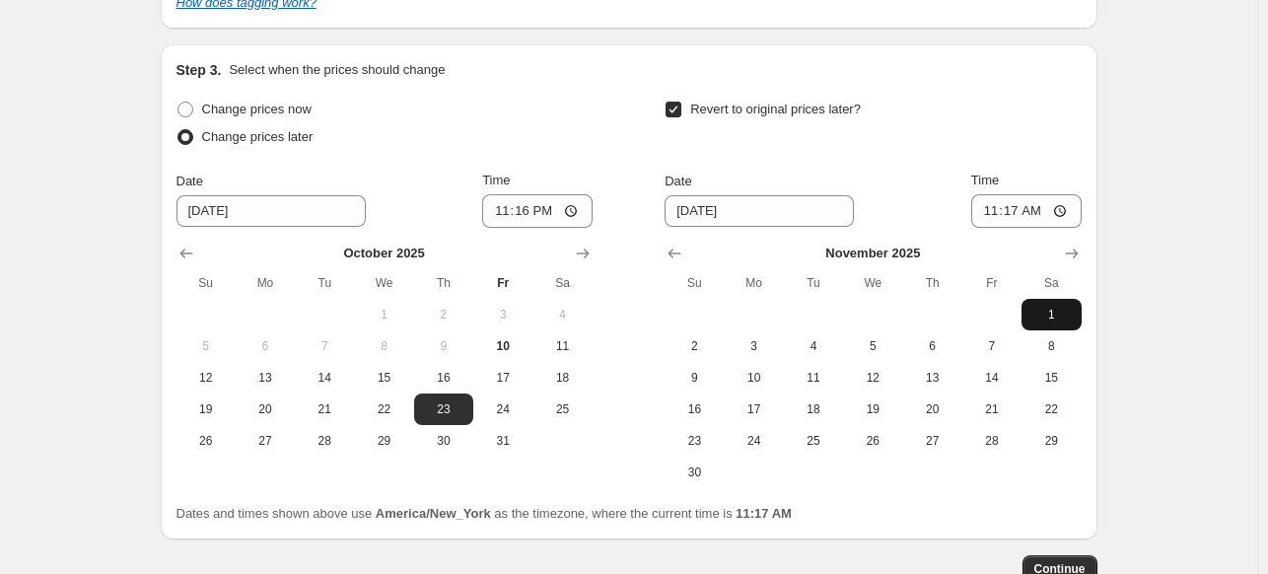
click at [1056, 317] on span "1" at bounding box center [1051, 315] width 43 height 16
type input "[DATE]"
click at [1065, 212] on input "11:17" at bounding box center [1027, 211] width 110 height 34
type input "04:17"
click at [1013, 136] on div "Revert to original prices later?" at bounding box center [873, 125] width 416 height 59
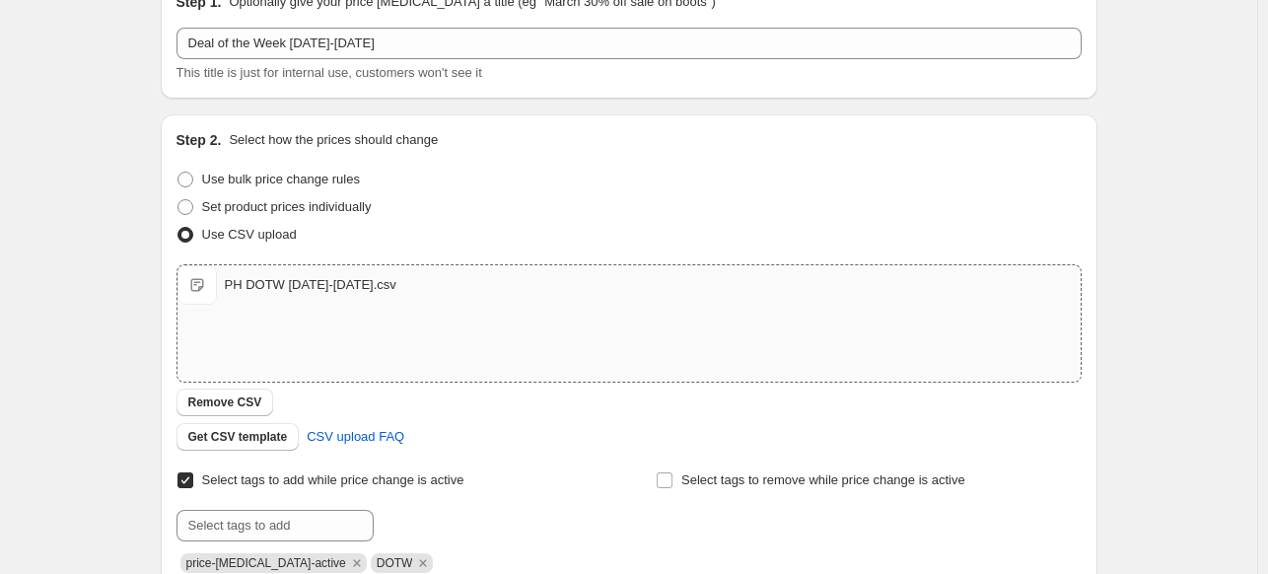
scroll to position [0, 0]
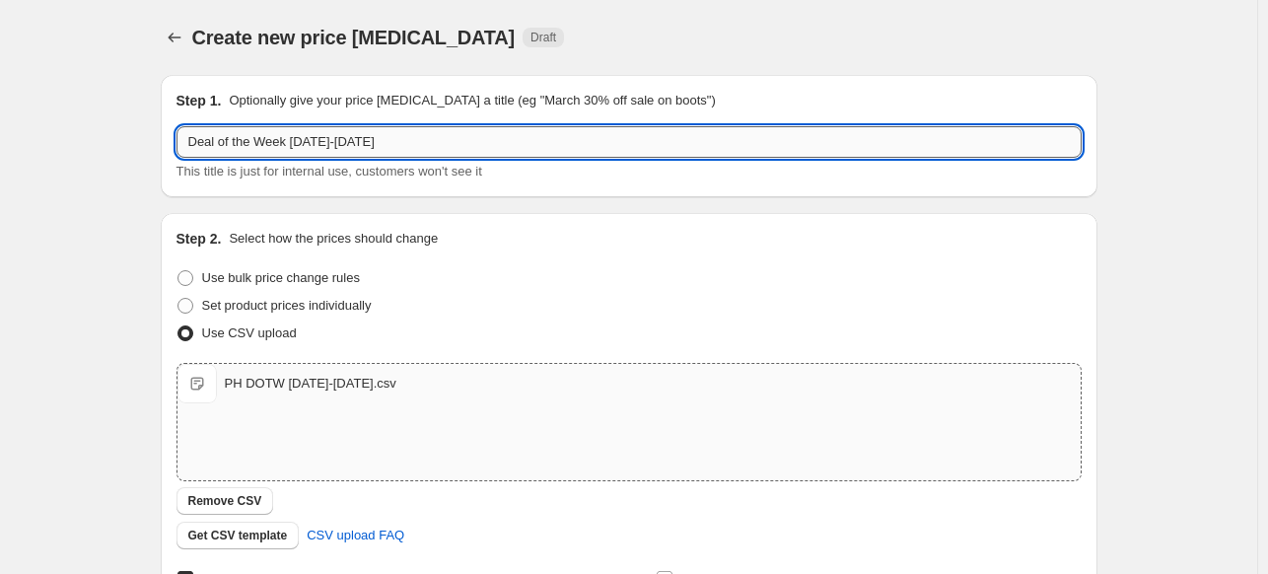
click at [373, 141] on input "Deal of the Week [DATE]-[DATE]" at bounding box center [629, 142] width 905 height 32
type input "Deal of the Week [DATE]-[DATE]"
click at [928, 186] on div "Step 1. Optionally give your price [MEDICAL_DATA] a title (eg "March 30% off sa…" at bounding box center [629, 136] width 937 height 122
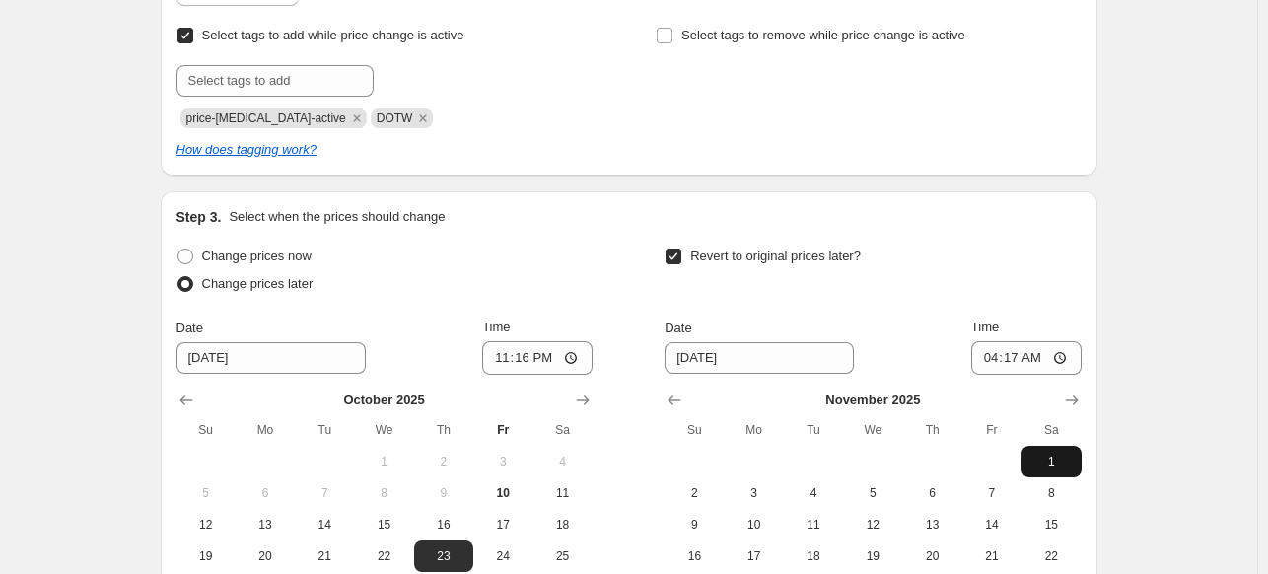
scroll to position [592, 0]
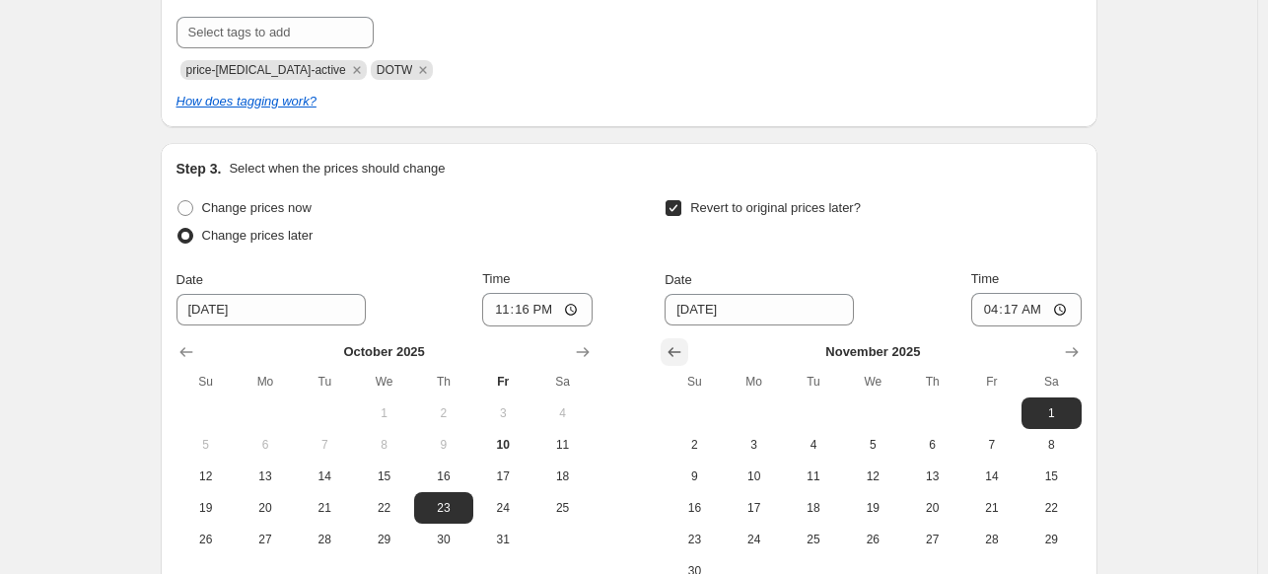
click at [678, 353] on icon "Show previous month, October 2025" at bounding box center [675, 352] width 20 height 20
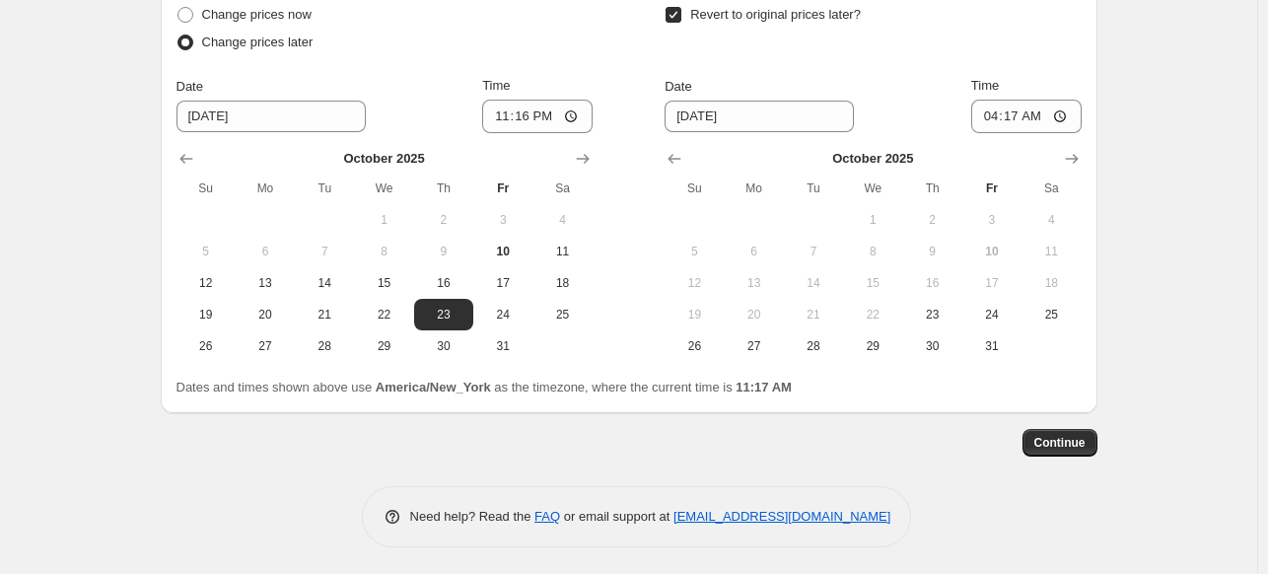
scroll to position [787, 0]
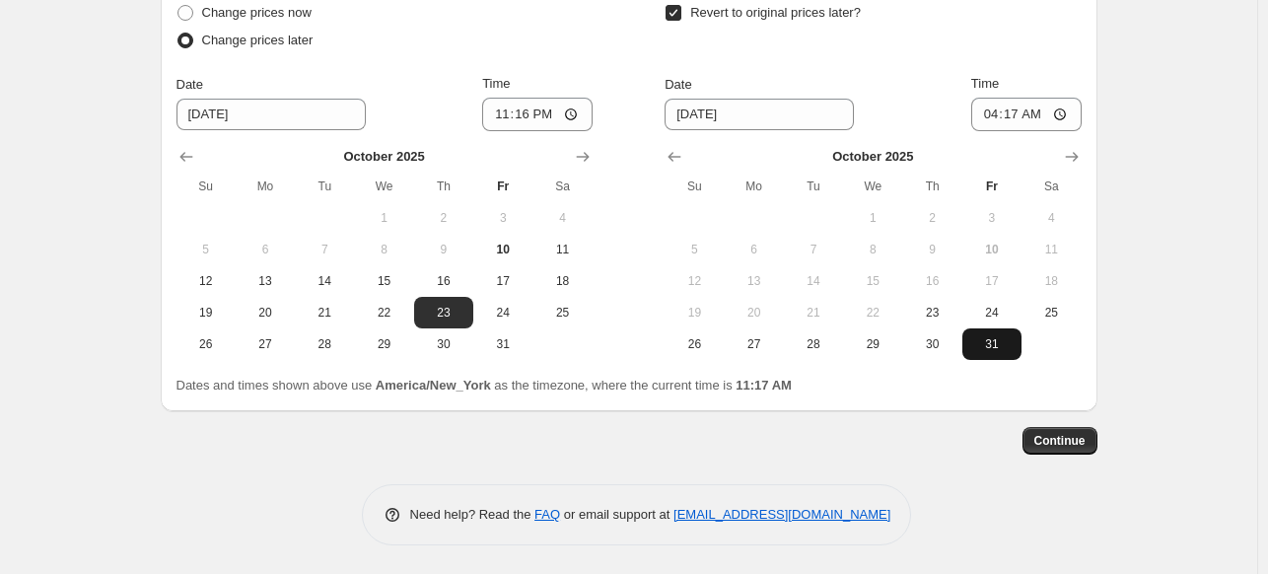
click at [1005, 341] on span "31" at bounding box center [992, 344] width 43 height 16
type input "[DATE]"
click at [957, 64] on div "Revert to original prices later? Date [DATE] Time 04:[DATE] Mo Tu We Th Fr Sa 1…" at bounding box center [873, 179] width 416 height 361
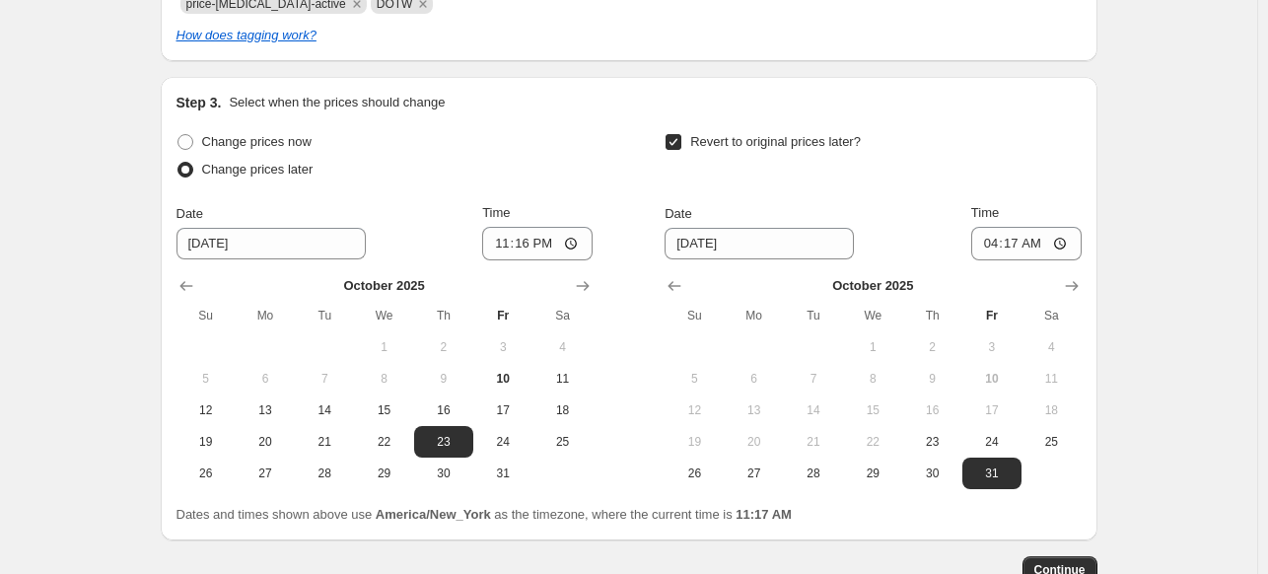
scroll to position [690, 0]
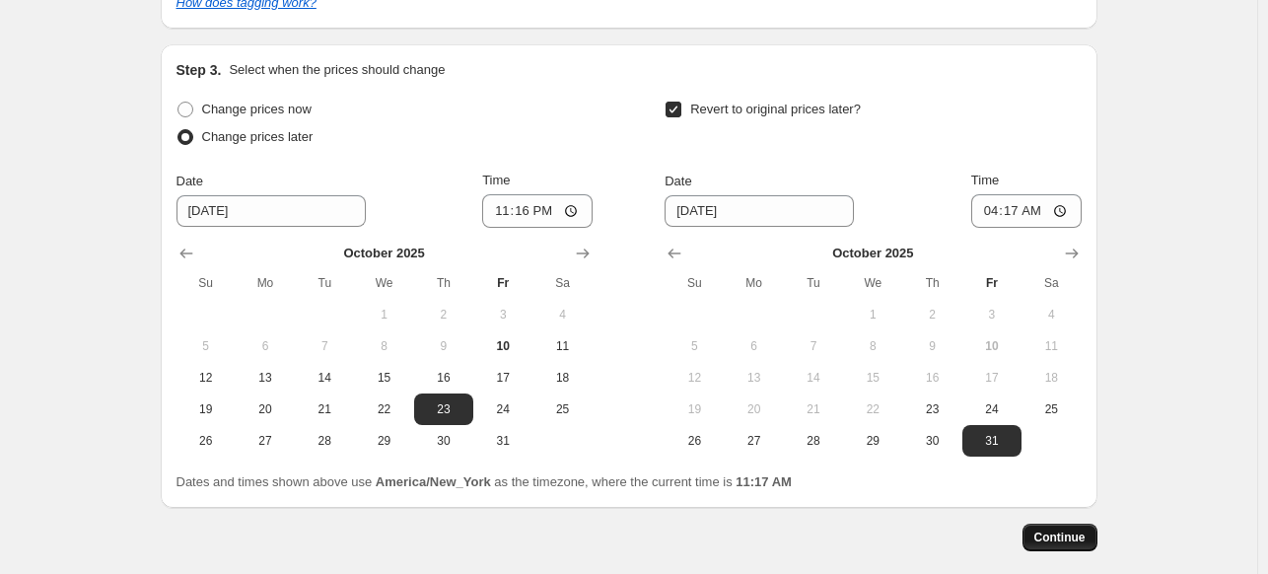
click at [1068, 542] on span "Continue" at bounding box center [1060, 538] width 51 height 16
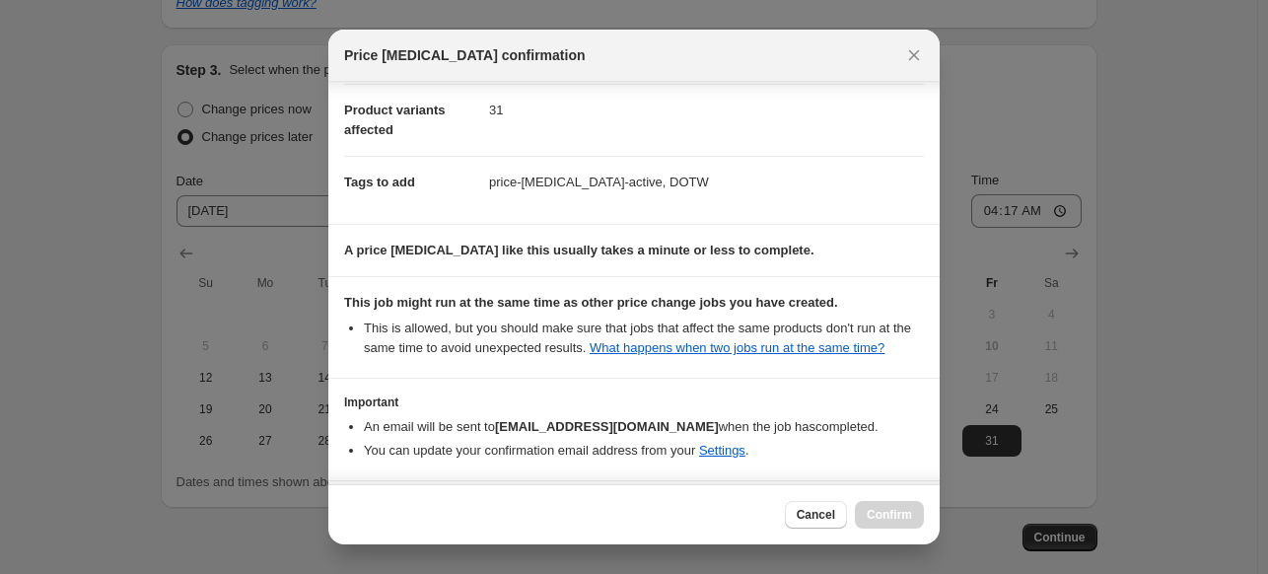
scroll to position [178, 0]
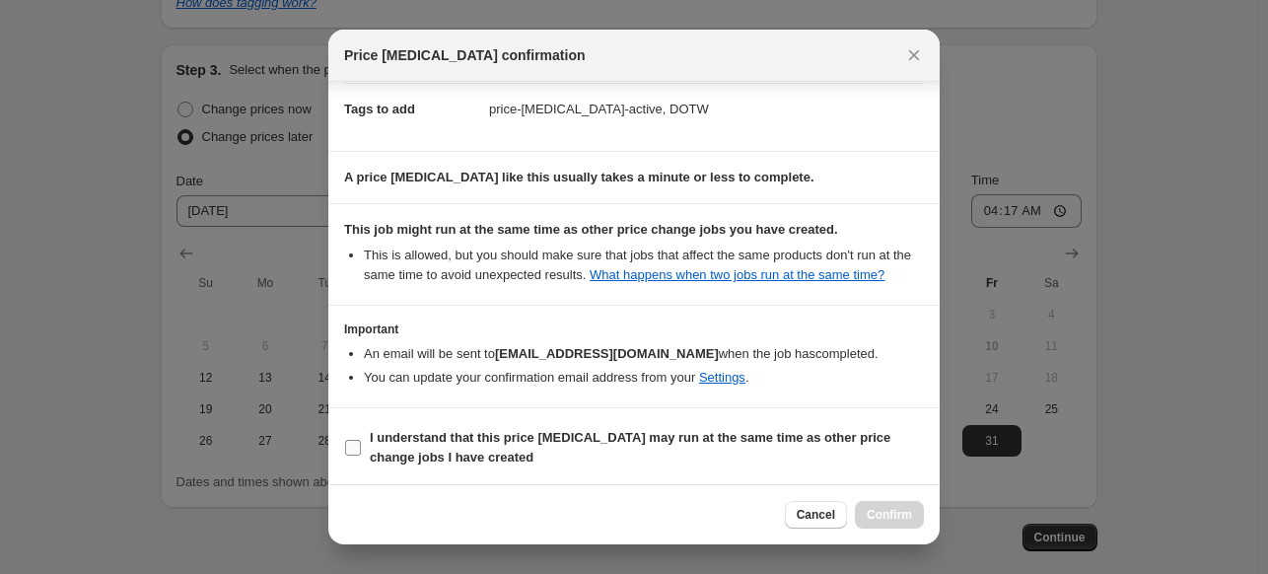
click at [347, 445] on input "I understand that this price [MEDICAL_DATA] may run at the same time as other p…" at bounding box center [353, 448] width 16 height 16
checkbox input "true"
click at [897, 514] on span "Confirm" at bounding box center [889, 515] width 45 height 16
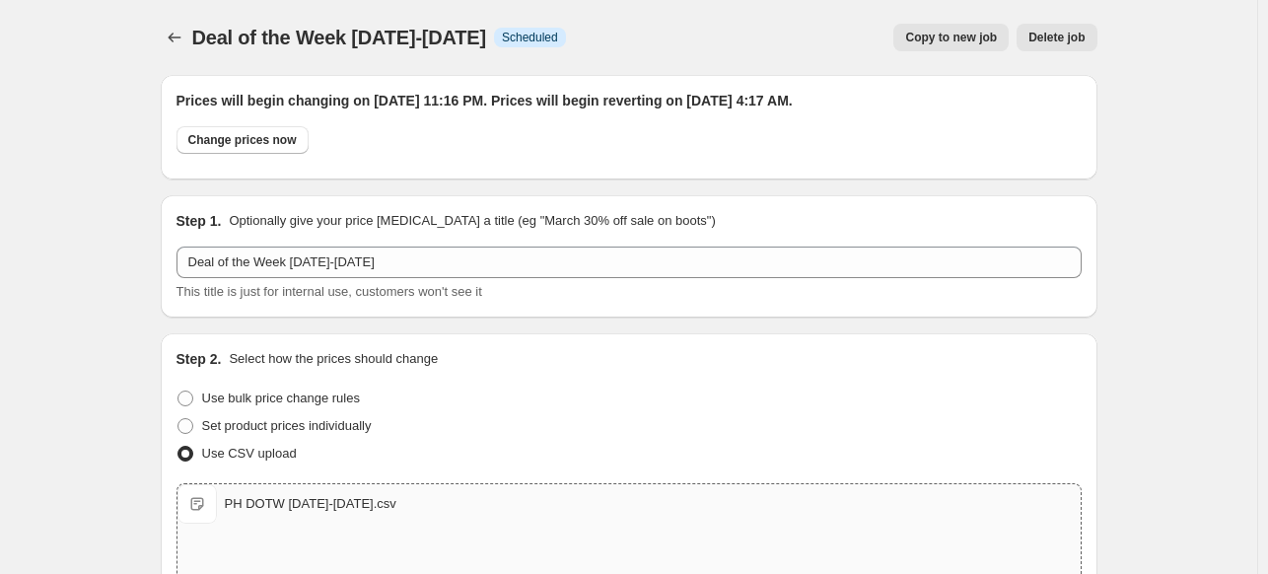
click at [948, 38] on span "Copy to new job" at bounding box center [951, 38] width 92 height 16
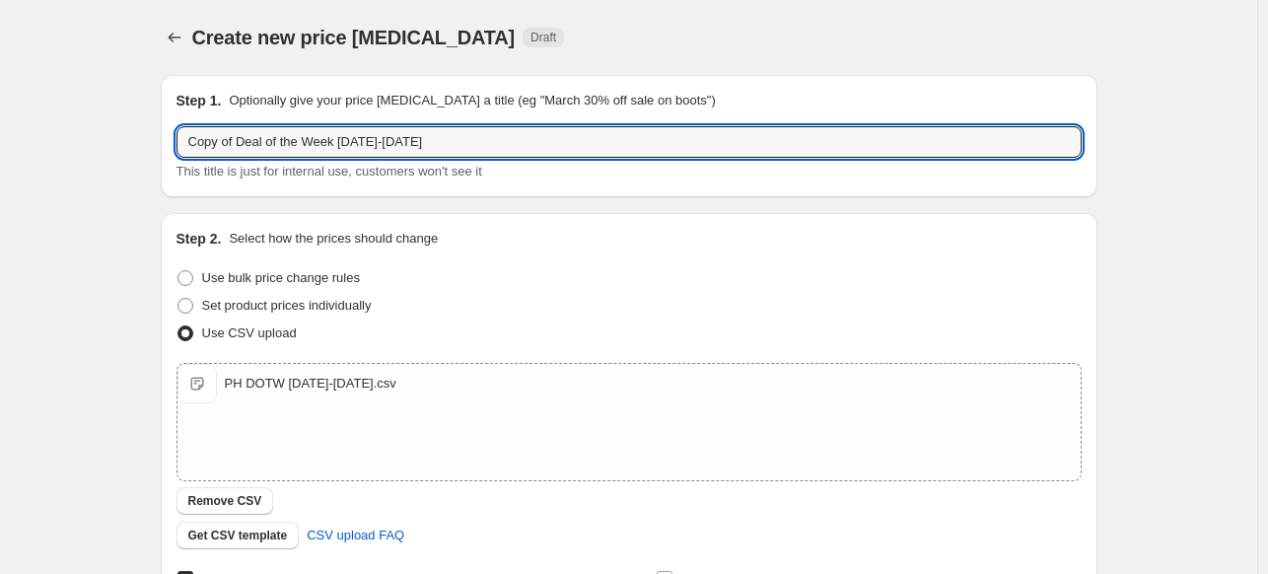
drag, startPoint x: 241, startPoint y: 144, endPoint x: 32, endPoint y: 138, distance: 209.2
click at [32, 138] on div "Create new price [MEDICAL_DATA]. This page is ready Create new price [MEDICAL_D…" at bounding box center [629, 512] width 1258 height 1025
click at [322, 145] on input "Deal of the Week [DATE]-[DATE]" at bounding box center [629, 142] width 905 height 32
click at [377, 141] on input "Deal of the Week [DATE]-[DATE]" at bounding box center [629, 142] width 905 height 32
type input "Deal of the Week [DATE]-[DATE]"
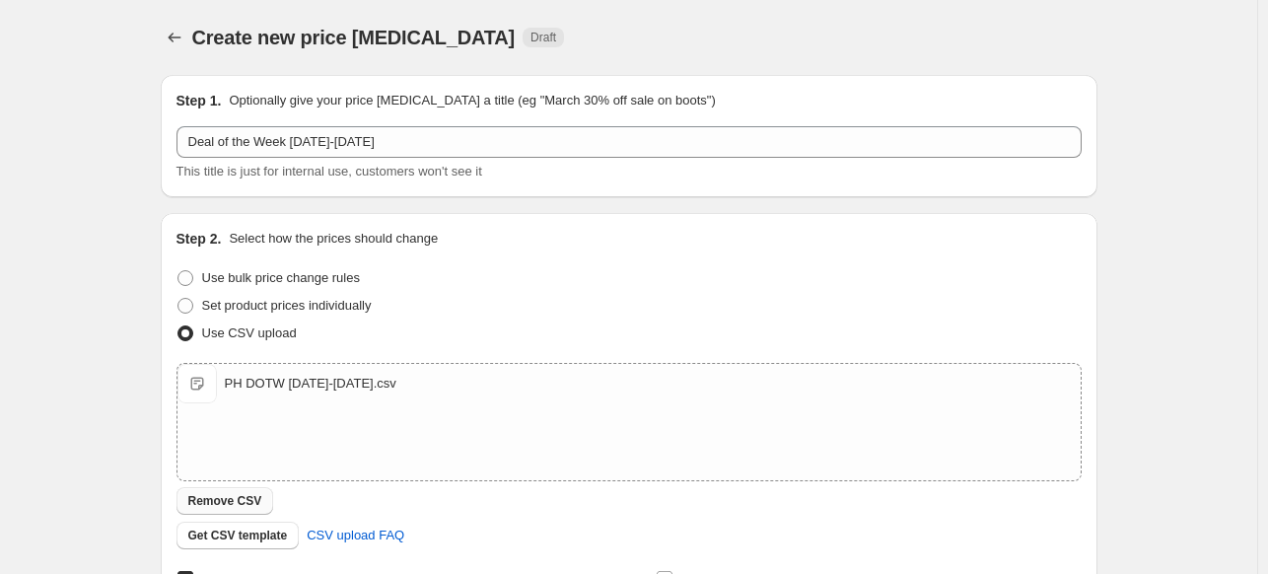
click at [240, 503] on span "Remove CSV" at bounding box center [225, 501] width 74 height 16
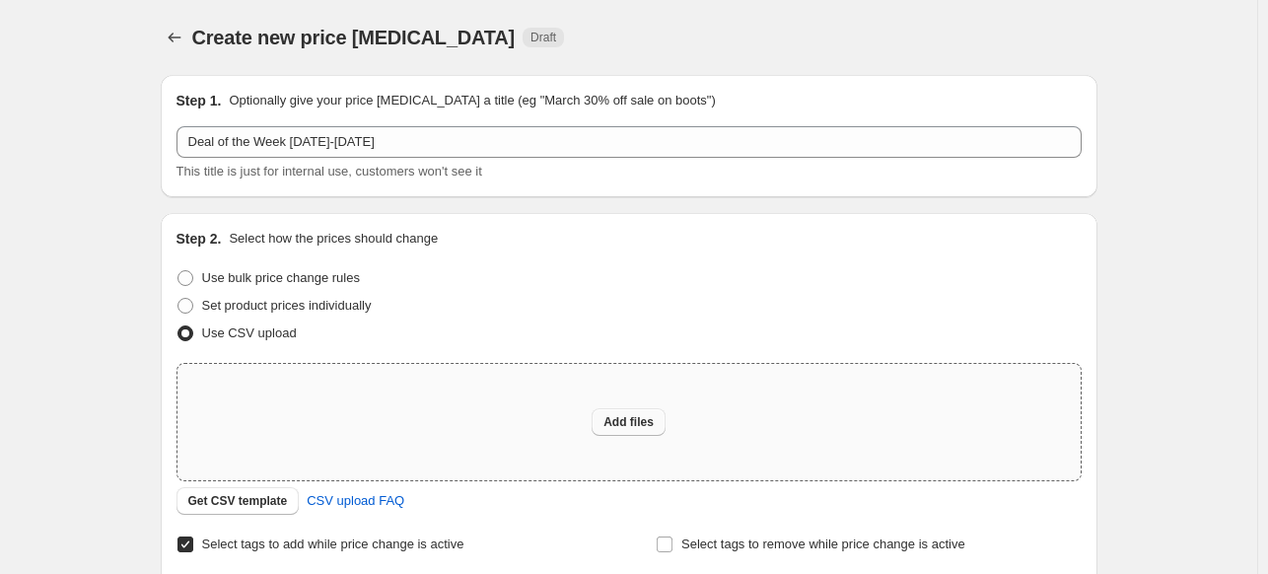
click at [628, 426] on span "Add files" at bounding box center [629, 422] width 50 height 16
type input "C:\fakepath\PH DOTW [DATE]-[DATE].csv"
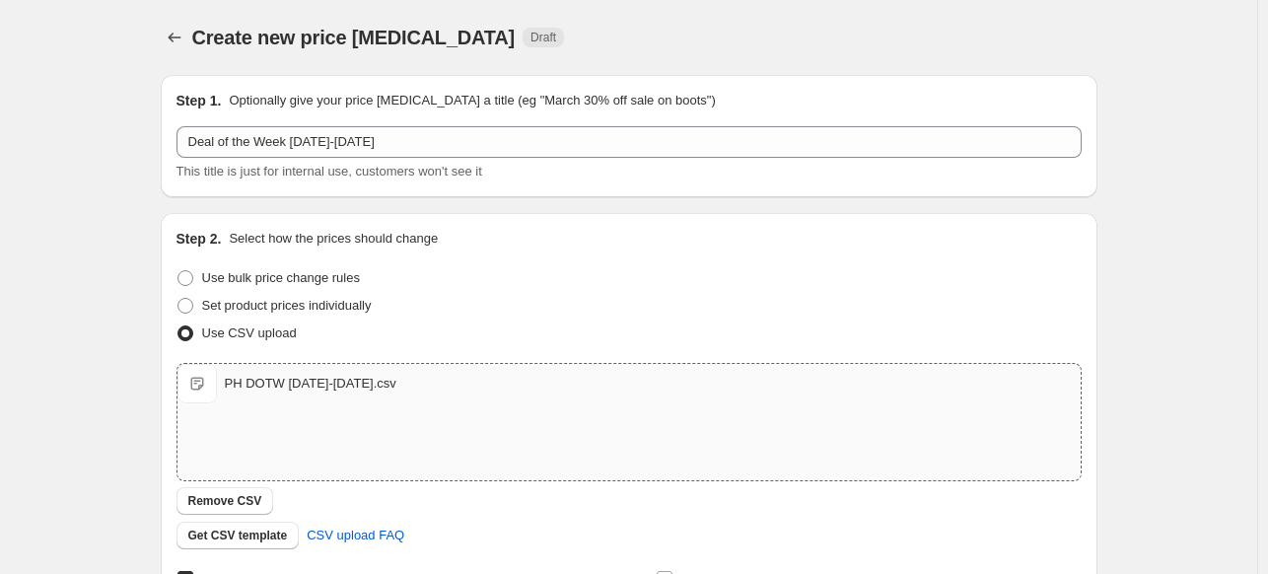
scroll to position [450, 0]
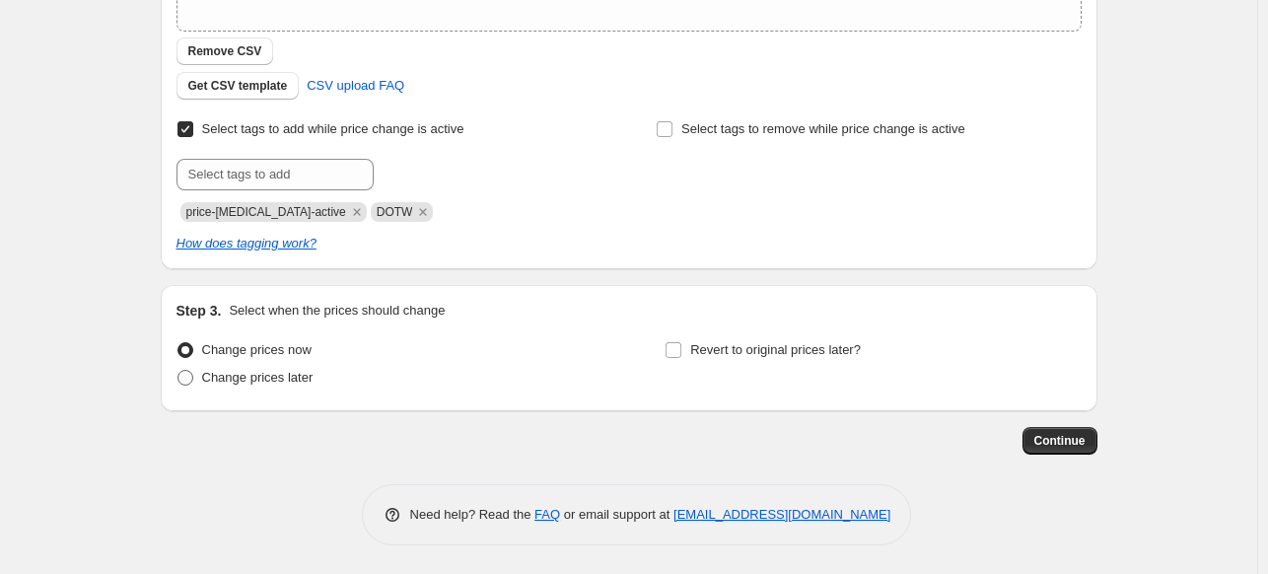
click at [188, 373] on span at bounding box center [186, 378] width 16 height 16
click at [179, 371] on input "Change prices later" at bounding box center [178, 370] width 1 height 1
radio input "true"
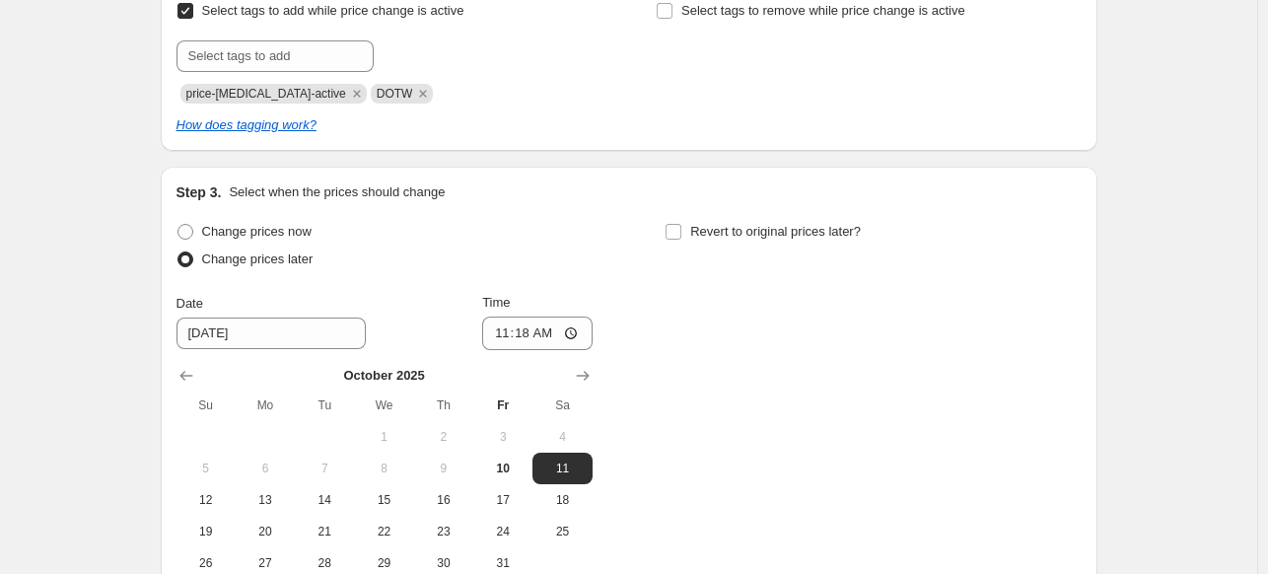
scroll to position [746, 0]
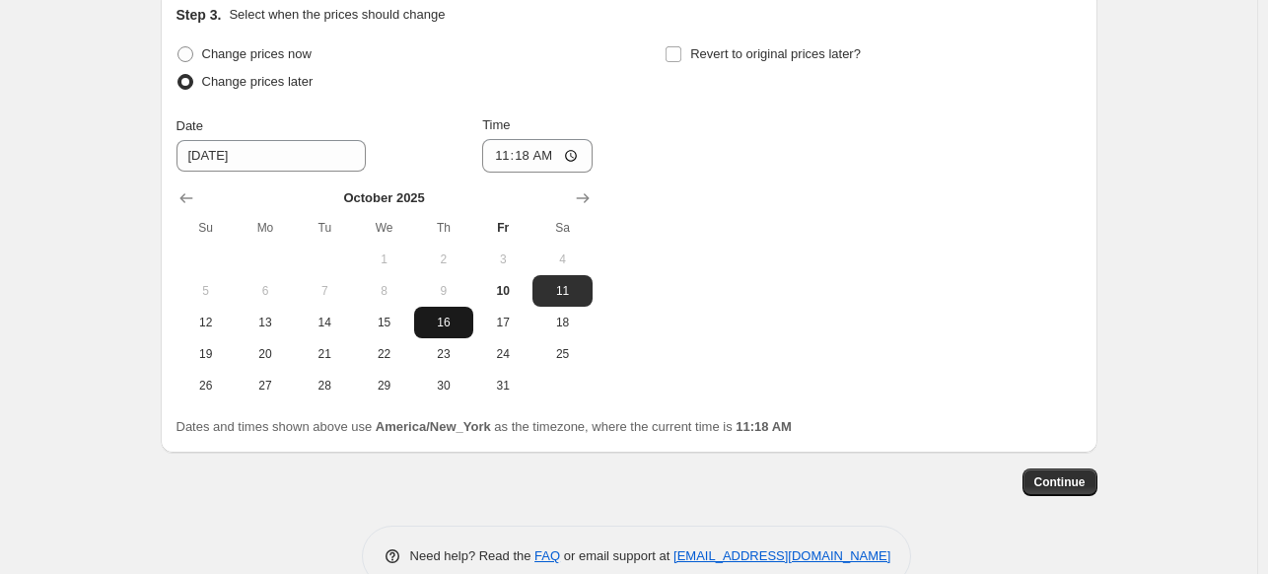
click at [446, 323] on span "16" at bounding box center [443, 323] width 43 height 16
type input "[DATE]"
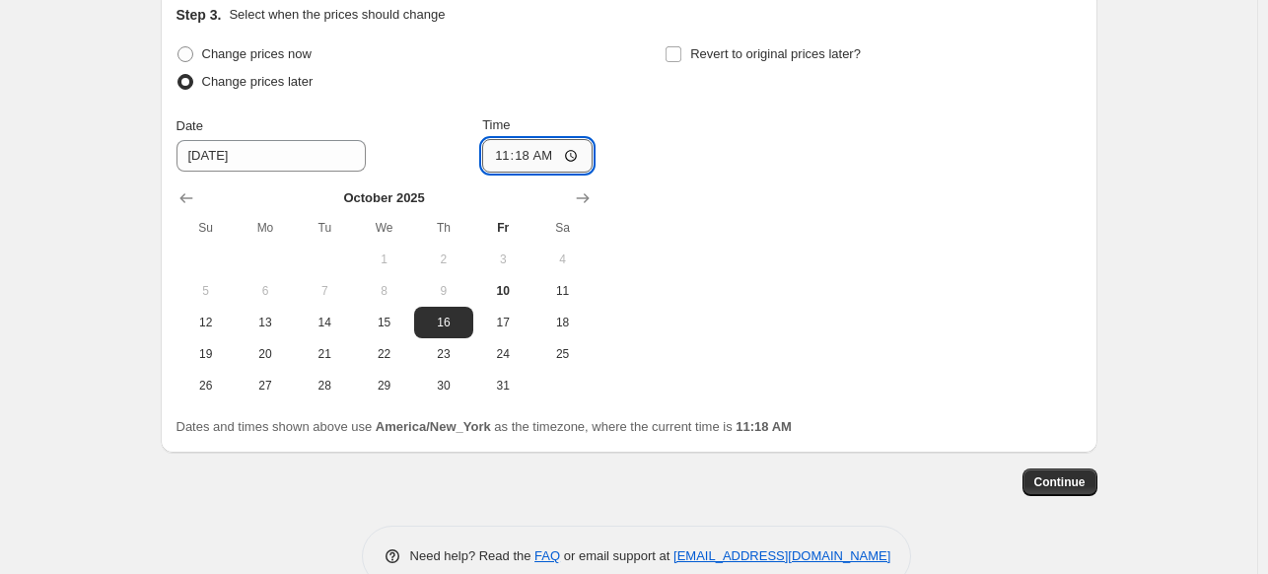
click at [578, 157] on input "11:18" at bounding box center [537, 156] width 110 height 34
type input "23:18"
click at [726, 109] on div "Change prices now Change prices later Date [DATE] Time 23:[DATE] Mo Tu We Th Fr…" at bounding box center [629, 220] width 905 height 361
click at [675, 58] on input "Revert to original prices later?" at bounding box center [674, 54] width 16 height 16
checkbox input "true"
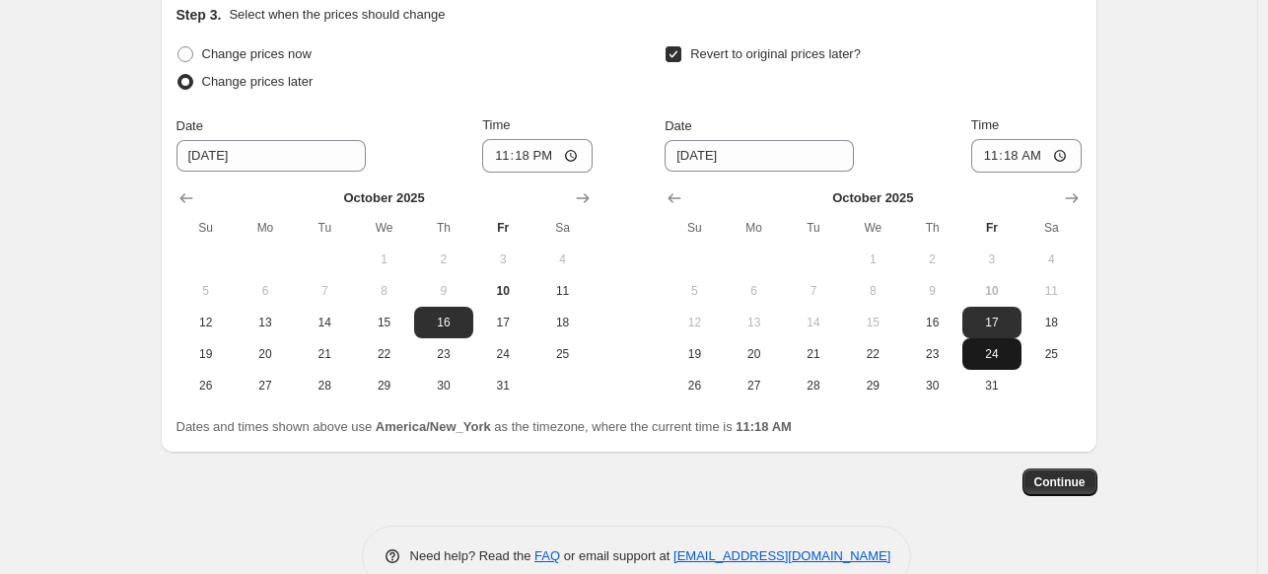
click at [991, 362] on button "24" at bounding box center [992, 354] width 59 height 32
type input "[DATE]"
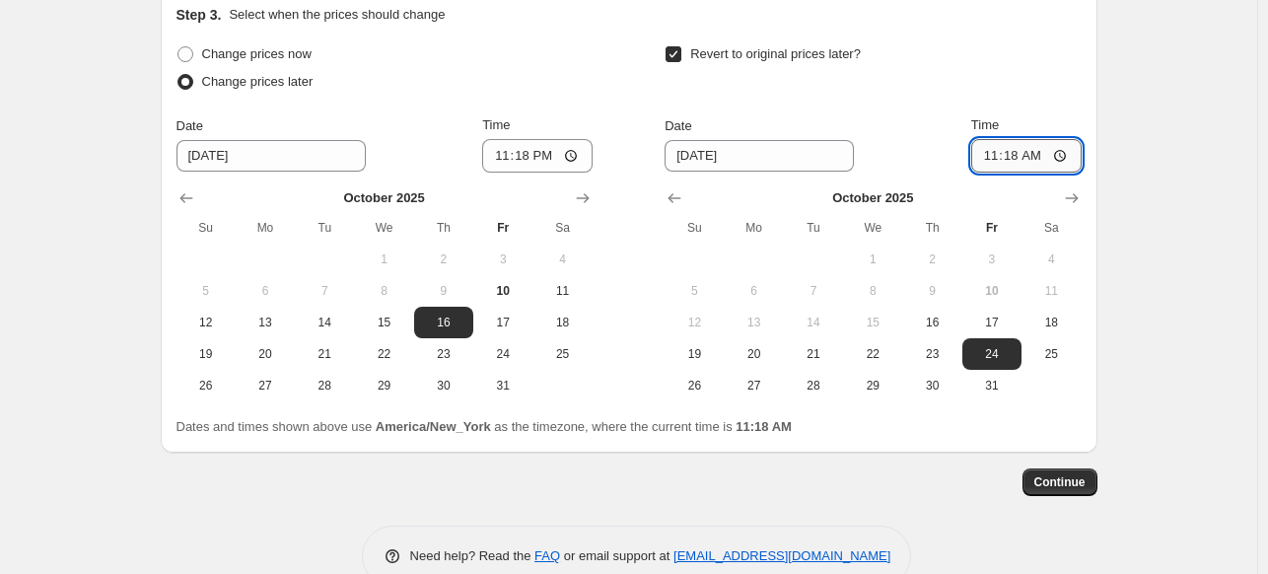
click at [1066, 152] on input "11:18" at bounding box center [1027, 156] width 110 height 34
type input "04:18"
click at [942, 70] on div "Revert to original prices later?" at bounding box center [873, 69] width 416 height 59
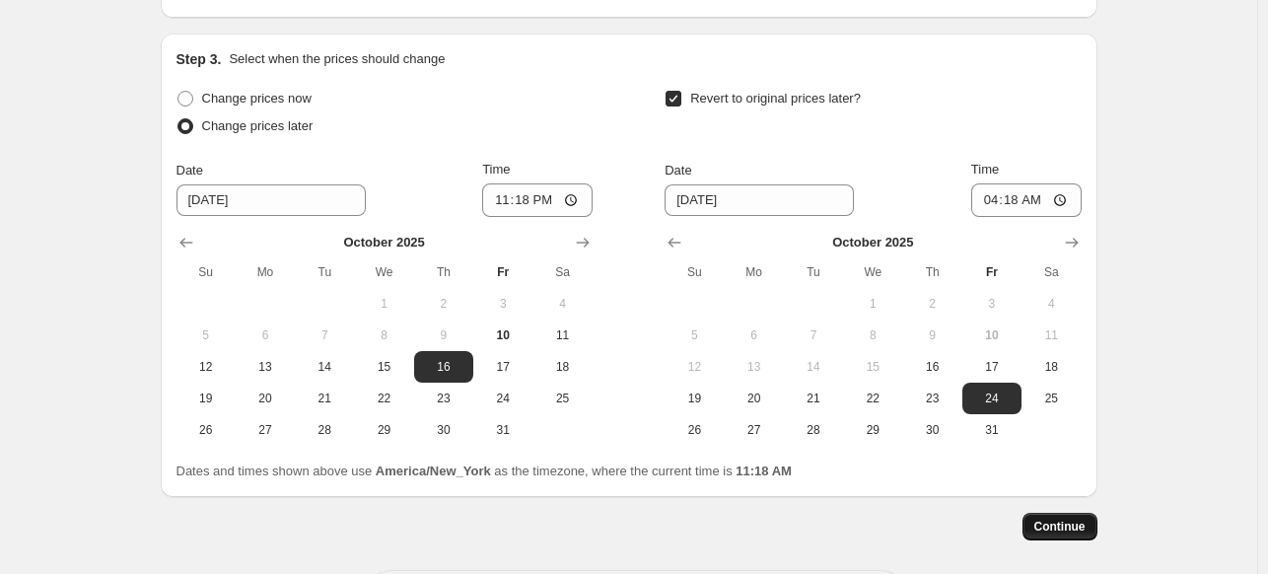
scroll to position [787, 0]
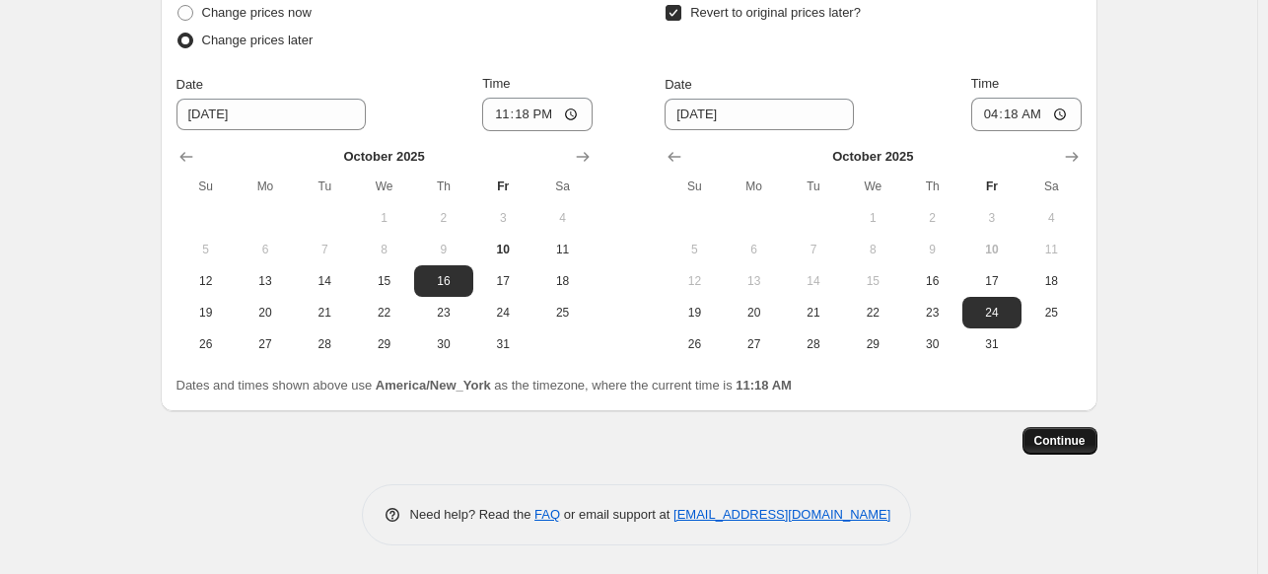
click at [1092, 453] on button "Continue" at bounding box center [1060, 441] width 75 height 28
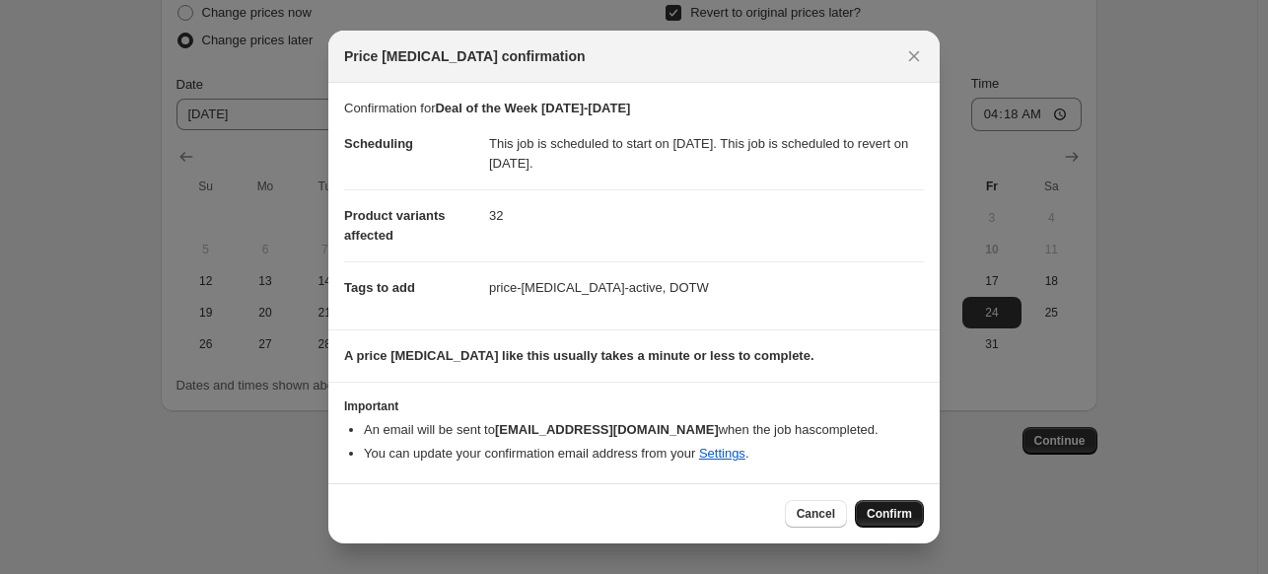
click at [914, 516] on button "Confirm" at bounding box center [889, 514] width 69 height 28
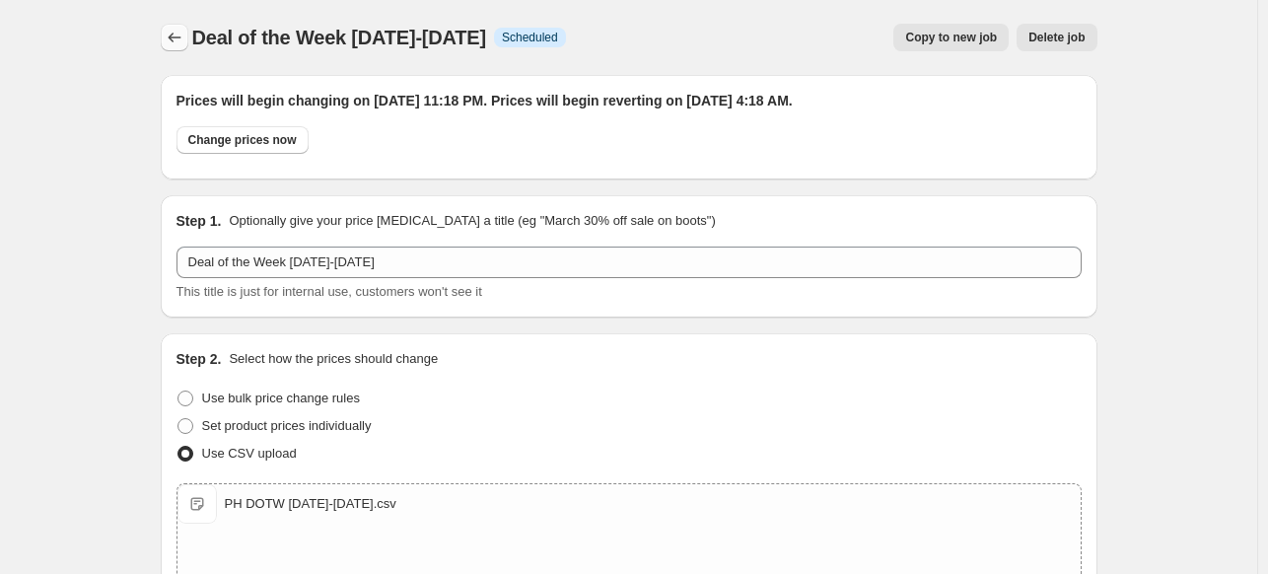
click at [180, 31] on icon "Price change jobs" at bounding box center [175, 38] width 20 height 20
